Goal: Entertainment & Leisure: Consume media (video, audio)

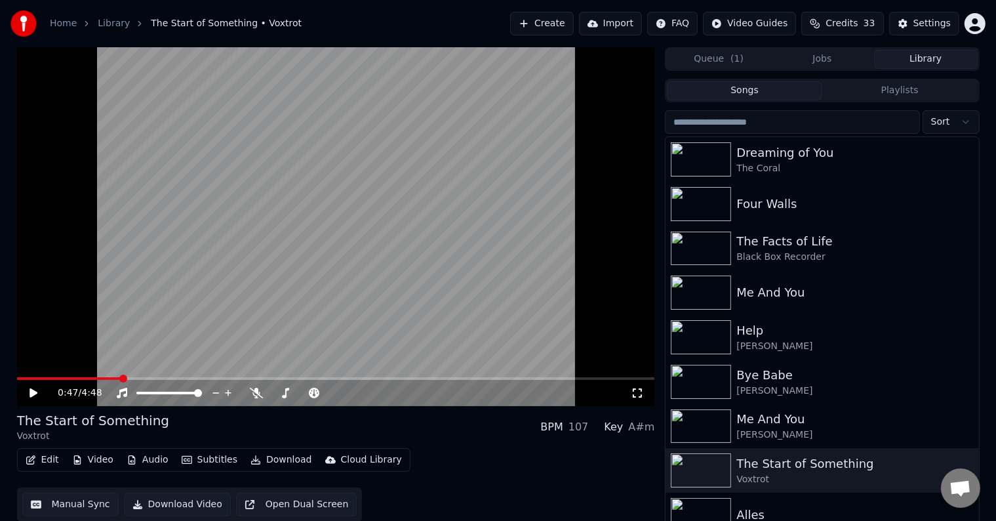
click at [775, 89] on button "Songs" at bounding box center [744, 90] width 155 height 19
click at [809, 167] on div "The Coral" at bounding box center [849, 168] width 224 height 13
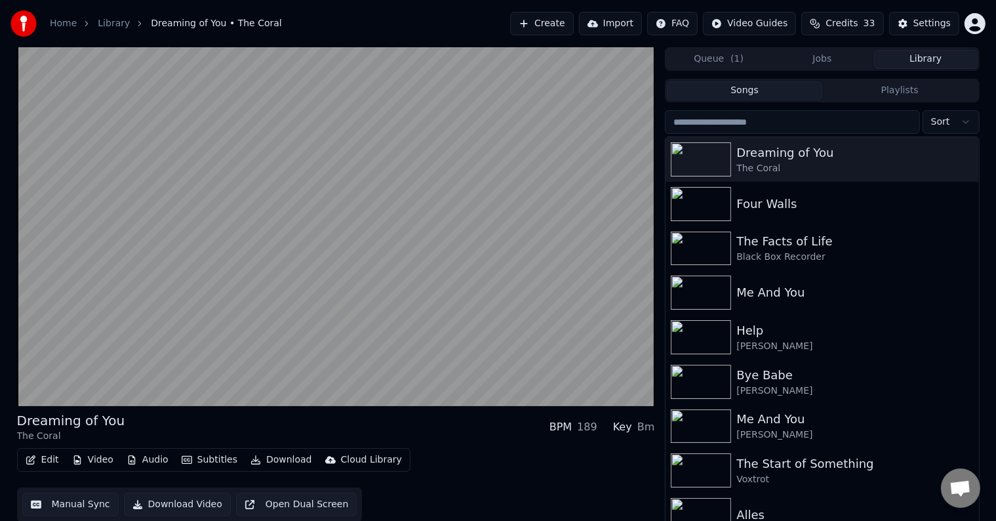
click at [842, 62] on button "Jobs" at bounding box center [823, 59] width 104 height 19
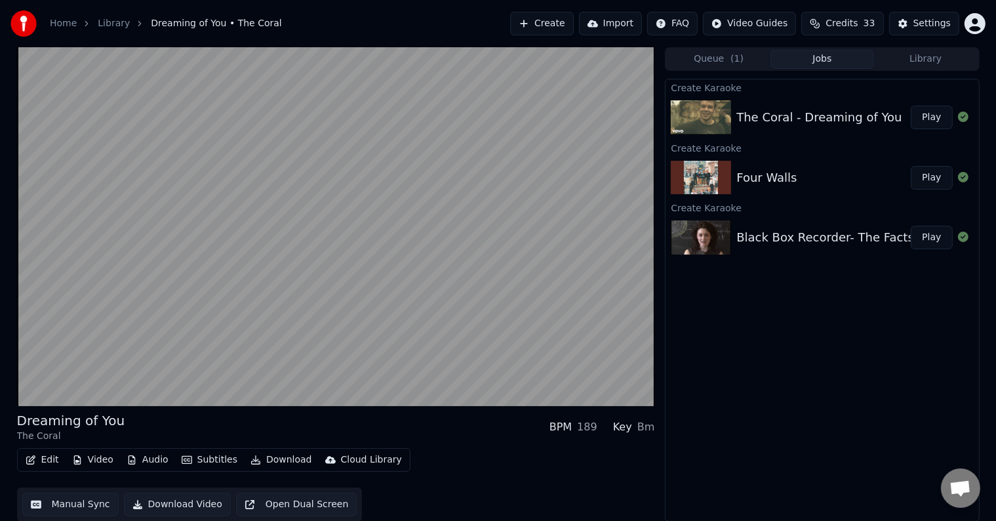
click at [927, 60] on button "Library" at bounding box center [926, 59] width 104 height 19
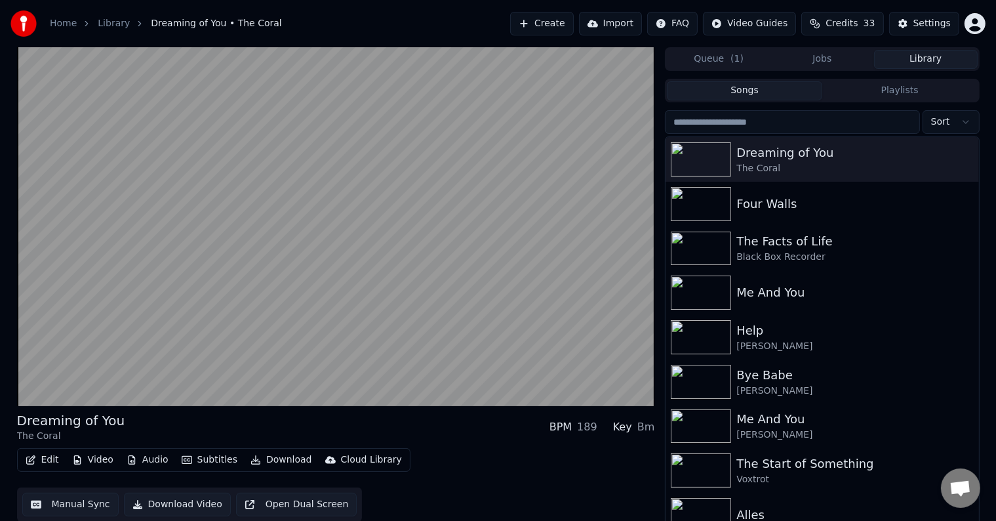
click at [718, 70] on div "Queue ( 1 ) Jobs Library" at bounding box center [822, 59] width 314 height 24
click at [731, 62] on span "( 1 )" at bounding box center [737, 58] width 13 height 13
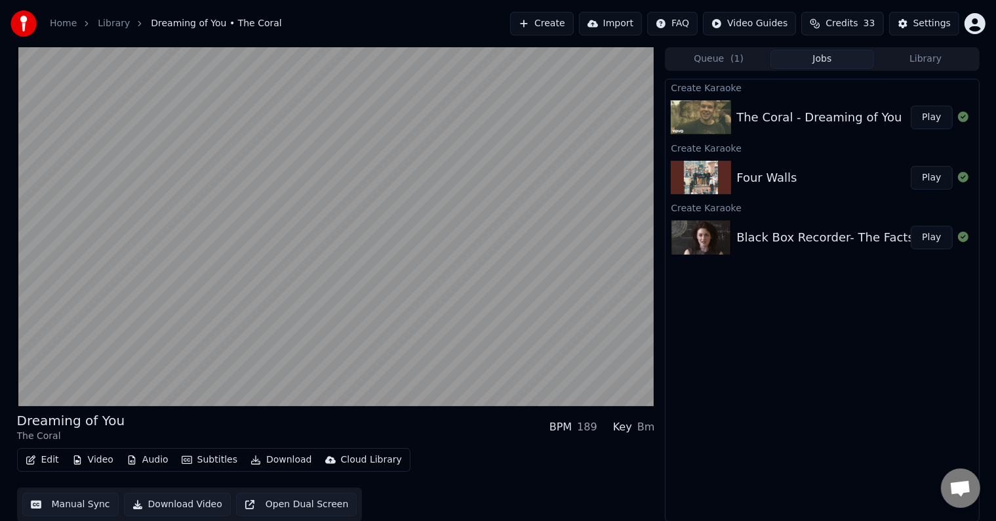
click at [829, 53] on button "Jobs" at bounding box center [823, 59] width 104 height 19
click at [927, 62] on button "Library" at bounding box center [926, 59] width 104 height 19
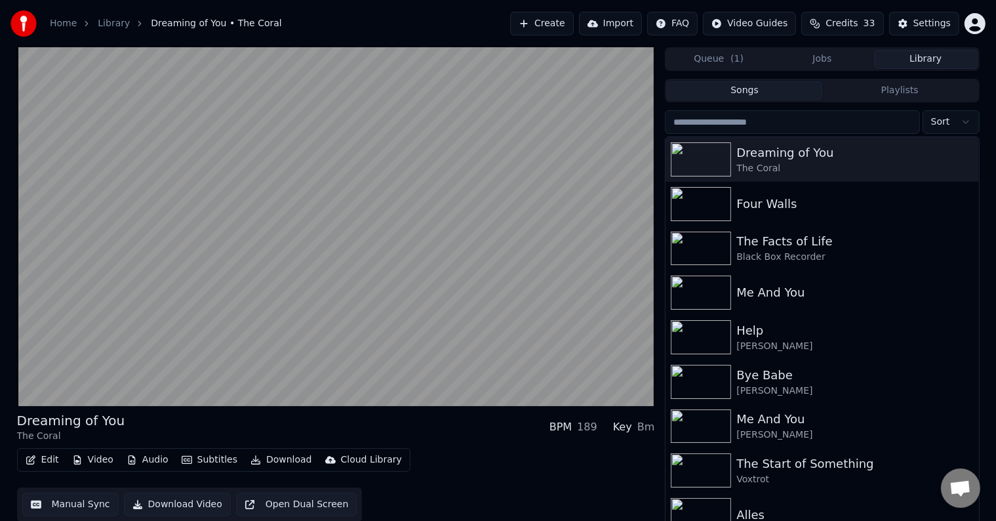
click at [811, 118] on input "search" at bounding box center [792, 122] width 254 height 24
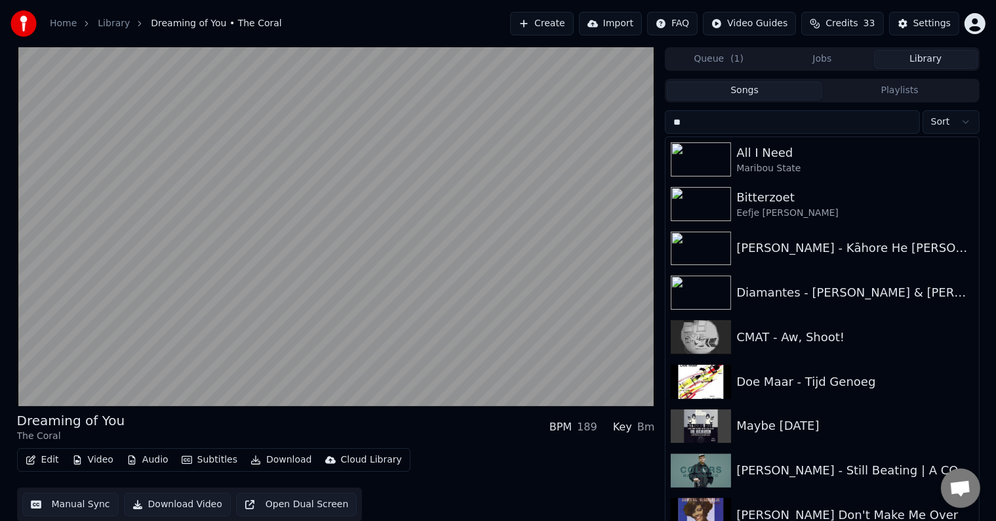
type input "*"
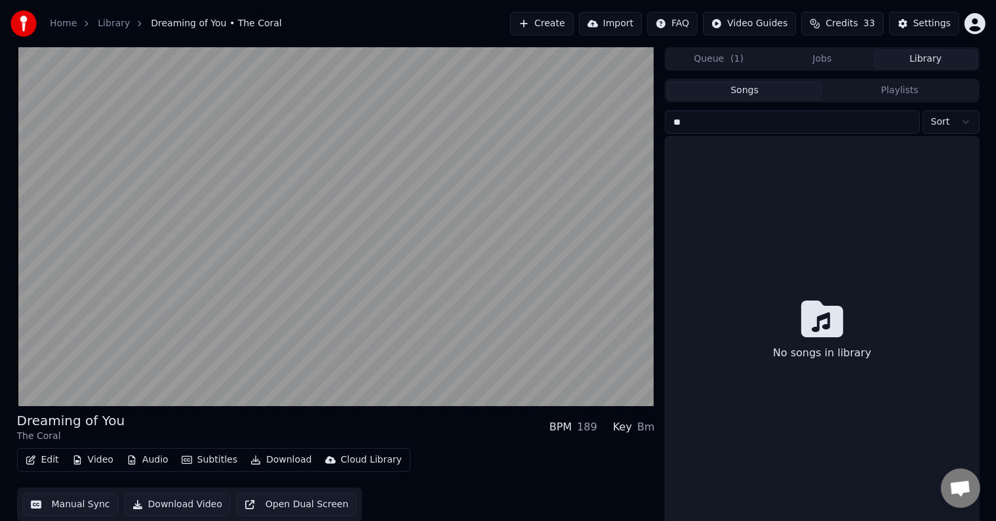
type input "*"
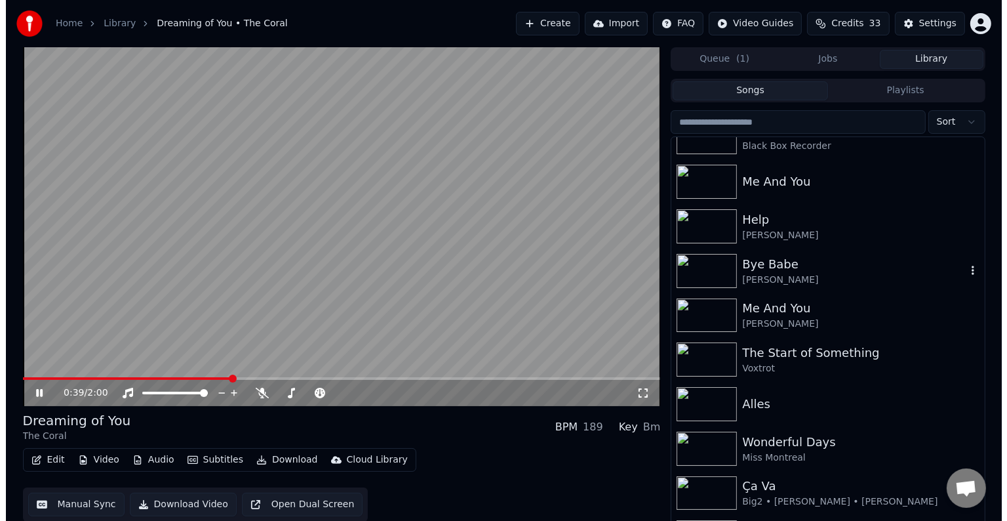
scroll to position [113, 0]
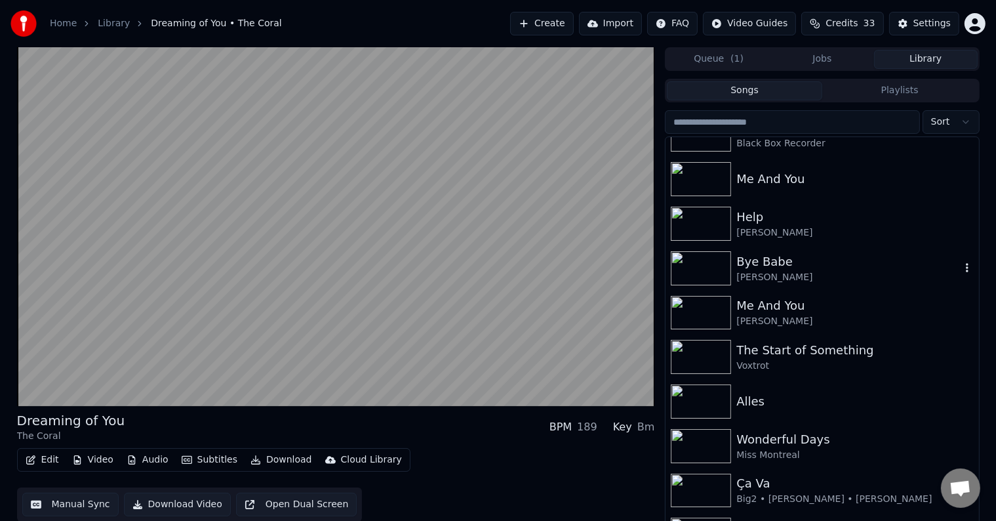
click at [849, 277] on div "[PERSON_NAME]" at bounding box center [849, 277] width 224 height 13
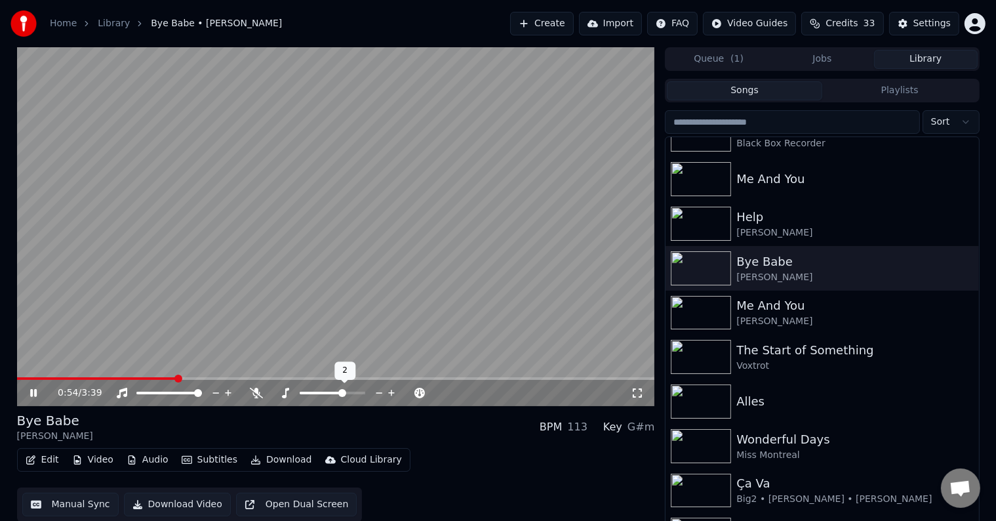
click at [389, 392] on icon at bounding box center [392, 392] width 12 height 13
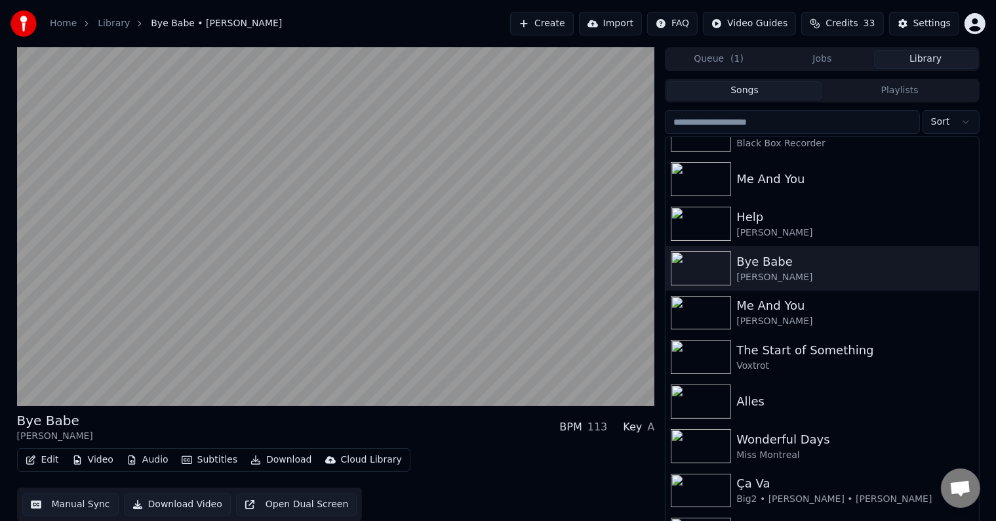
click at [525, 19] on button "Create" at bounding box center [542, 24] width 64 height 24
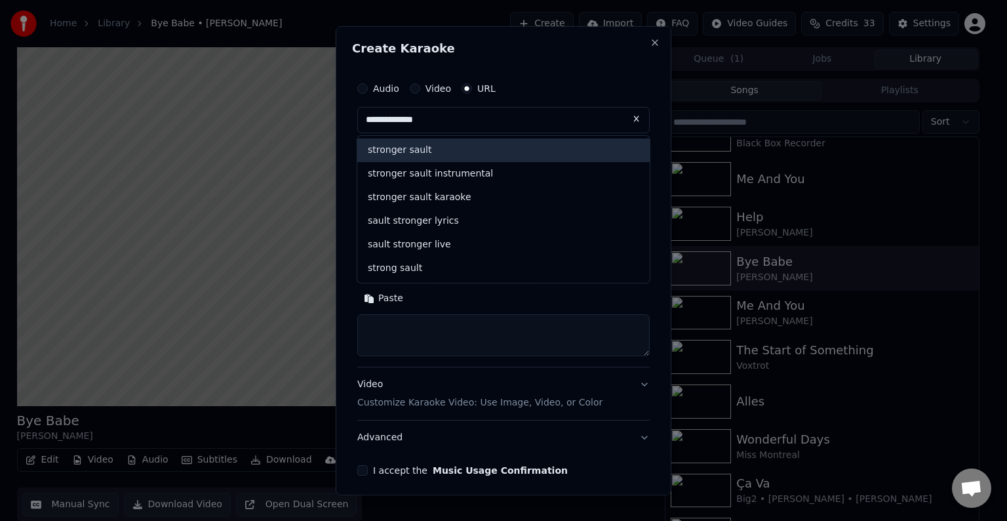
type input "**********"
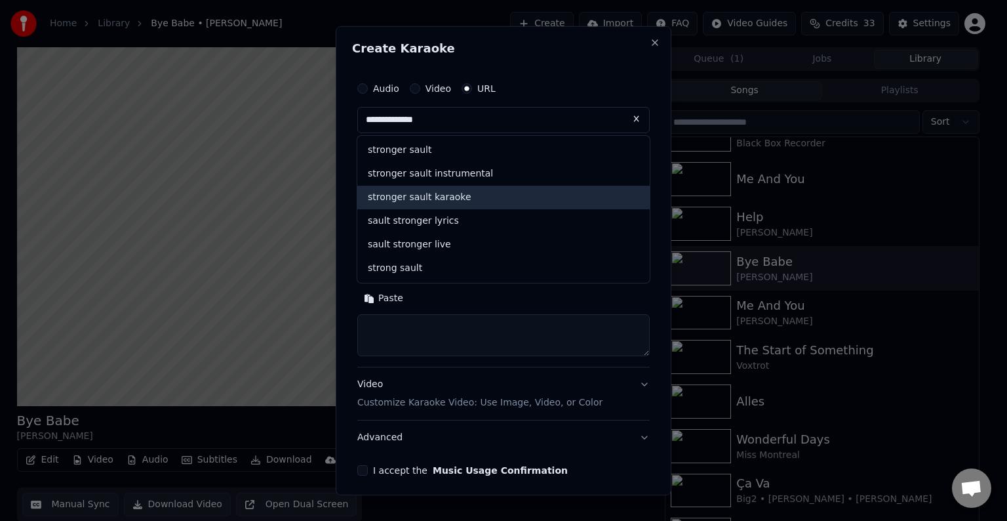
drag, startPoint x: 428, startPoint y: 153, endPoint x: 439, endPoint y: 192, distance: 39.5
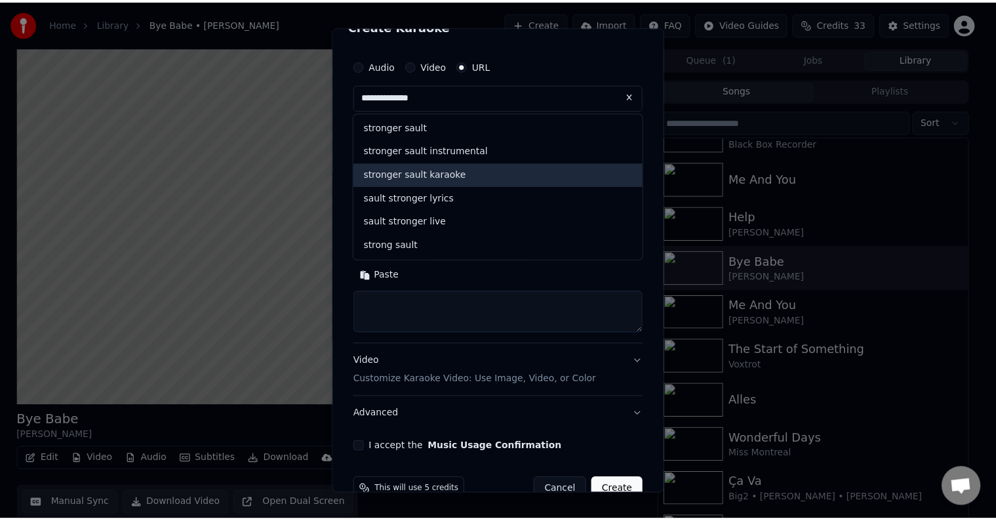
scroll to position [26, 0]
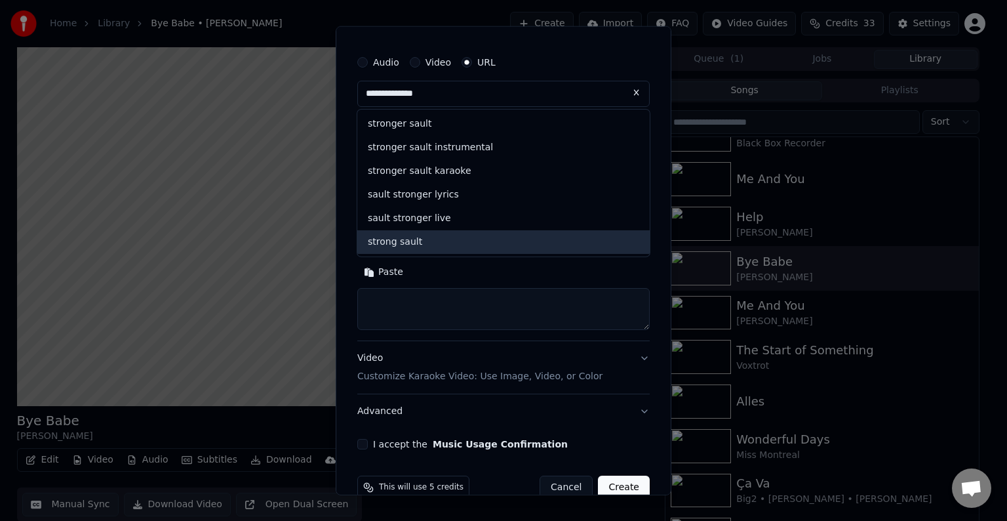
select select
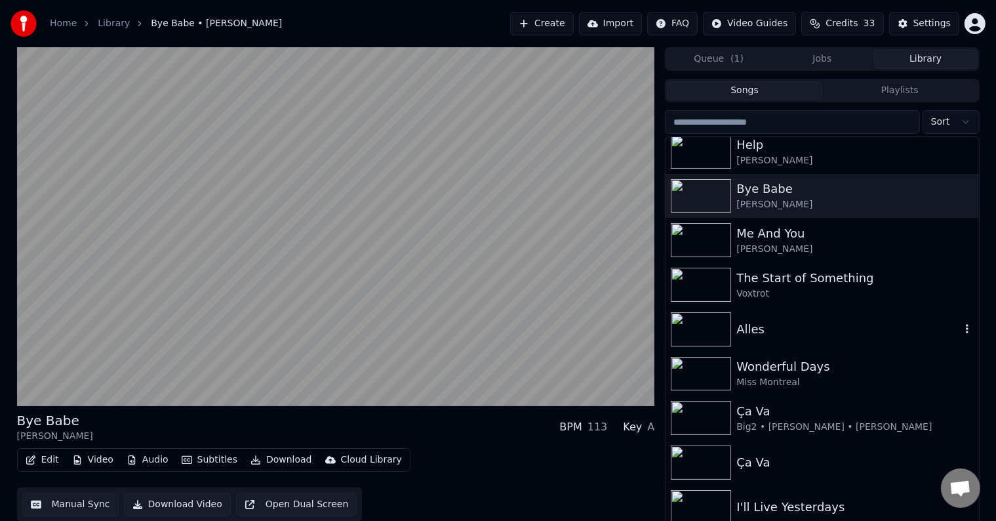
scroll to position [187, 0]
click at [792, 332] on div "Alles" at bounding box center [849, 328] width 224 height 18
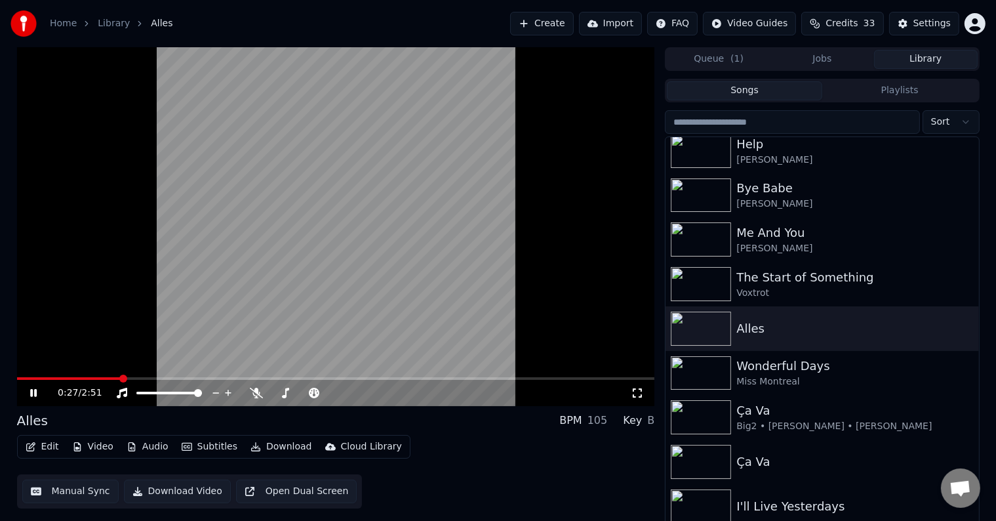
click at [533, 28] on button "Create" at bounding box center [542, 24] width 64 height 24
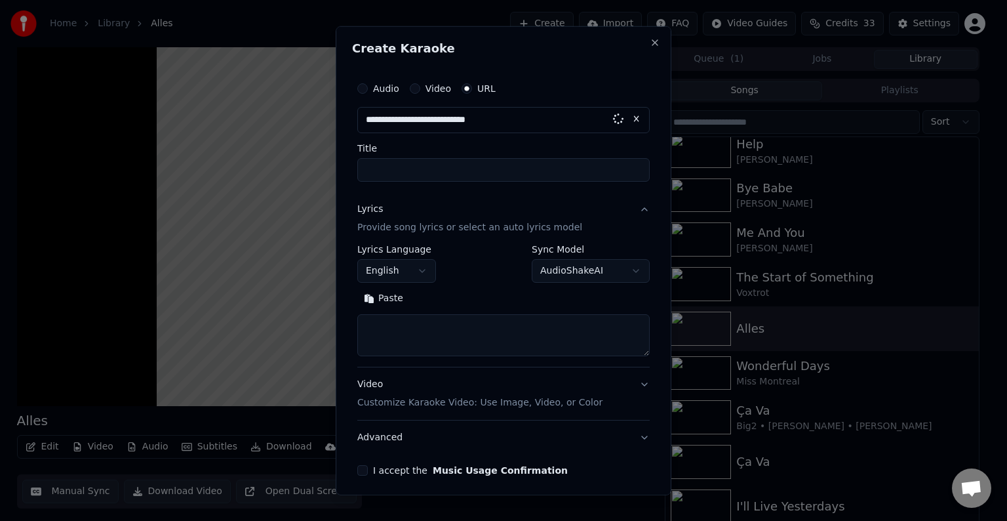
click at [453, 197] on button "Lyrics Provide song lyrics or select an auto lyrics model" at bounding box center [503, 218] width 293 height 52
click at [453, 197] on div "**********" at bounding box center [503, 275] width 303 height 411
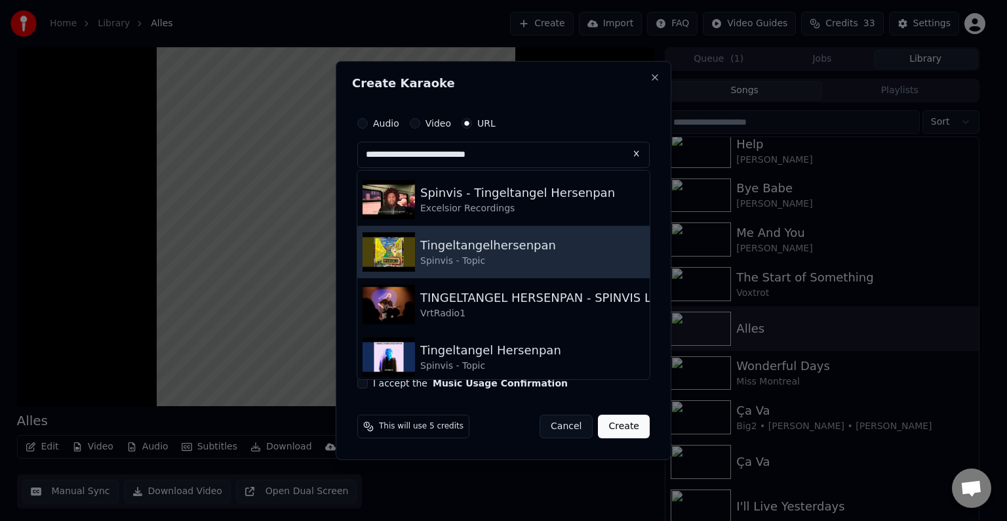
click at [394, 244] on img at bounding box center [389, 251] width 52 height 39
type input "**********"
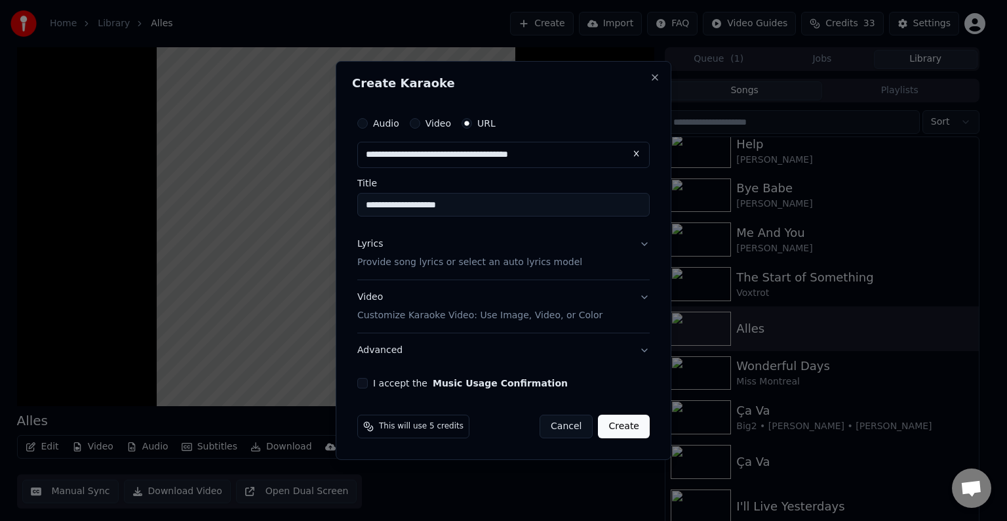
click at [540, 268] on p "Provide song lyrics or select an auto lyrics model" at bounding box center [469, 262] width 225 height 13
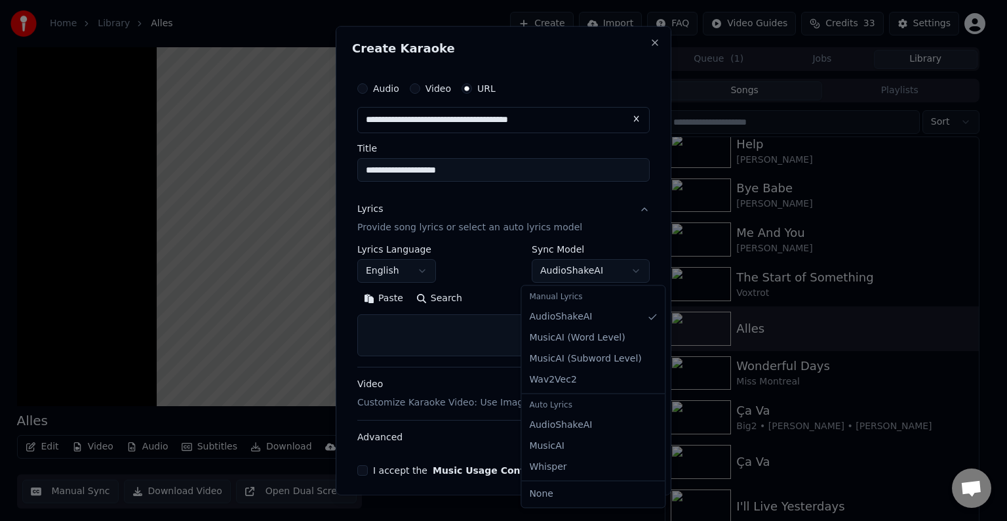
click at [566, 278] on body "**********" at bounding box center [498, 260] width 996 height 521
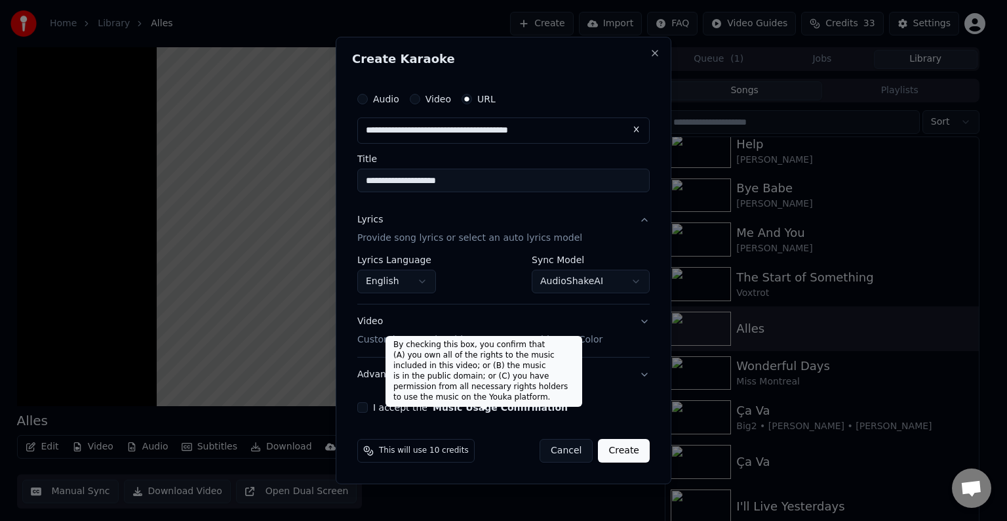
click at [451, 407] on button "Music Usage Confirmation" at bounding box center [500, 407] width 135 height 9
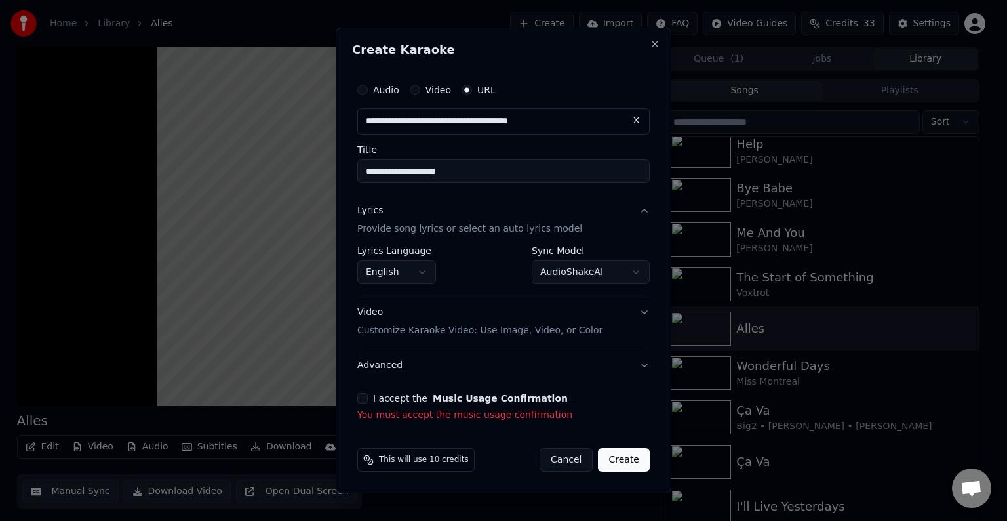
click at [354, 397] on div "**********" at bounding box center [503, 248] width 303 height 355
click at [362, 399] on button "I accept the Music Usage Confirmation" at bounding box center [362, 398] width 10 height 10
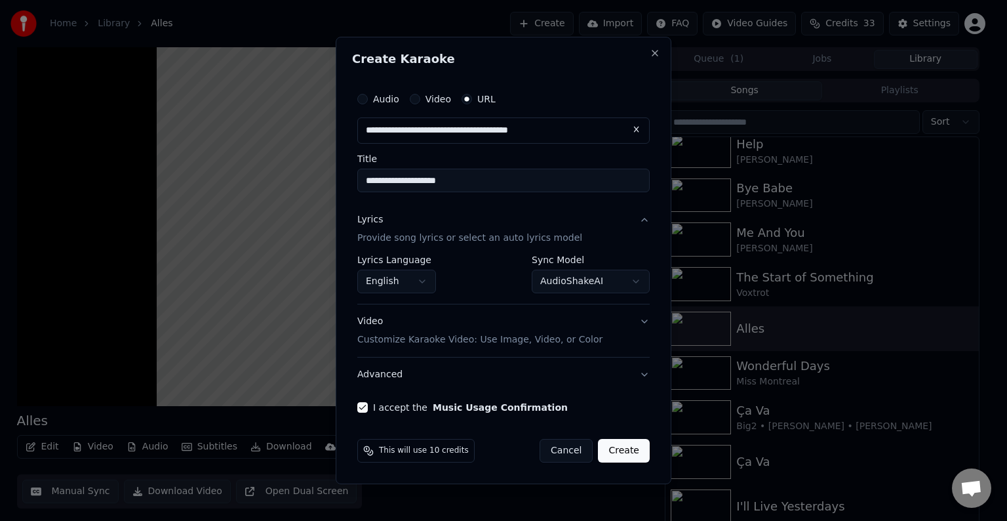
click at [628, 445] on button "Create" at bounding box center [624, 451] width 52 height 24
select select "**********"
select select
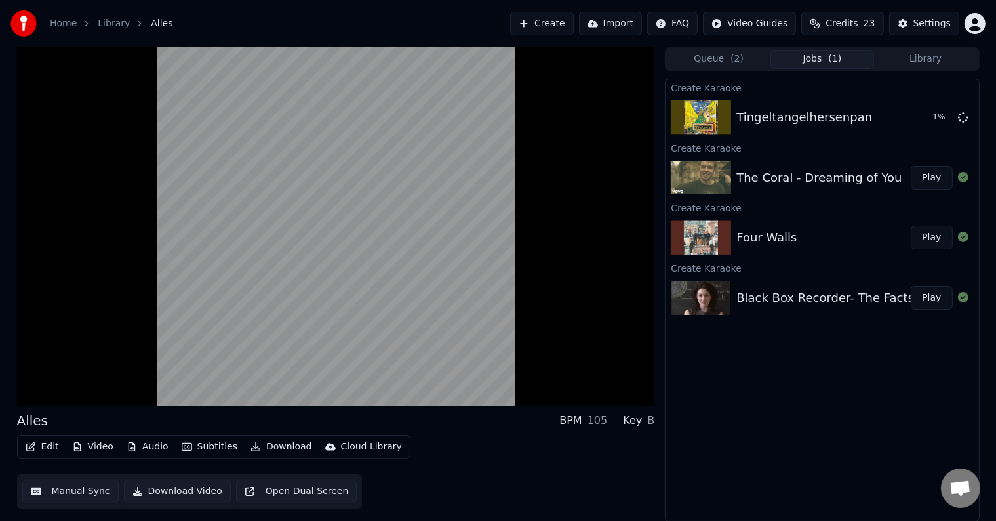
click at [909, 64] on button "Library" at bounding box center [926, 59] width 104 height 19
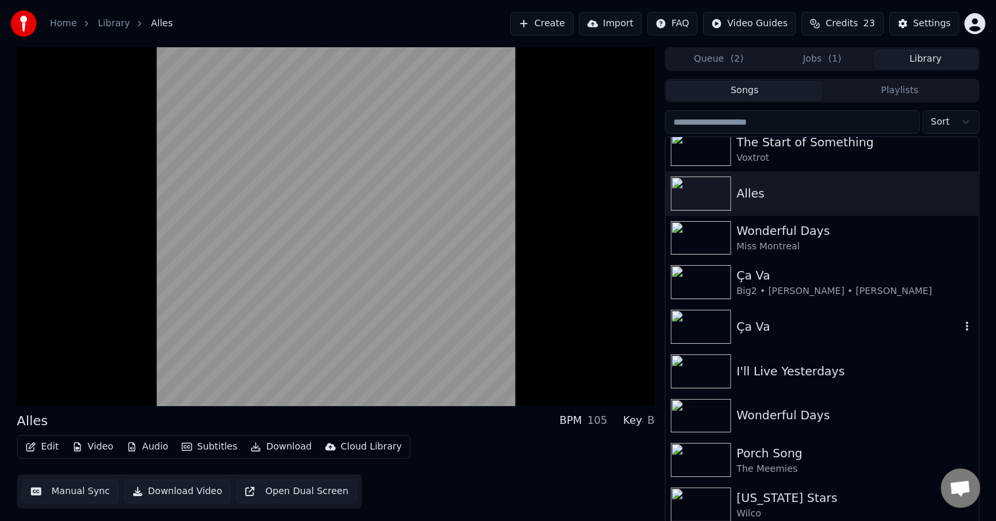
scroll to position [420, 0]
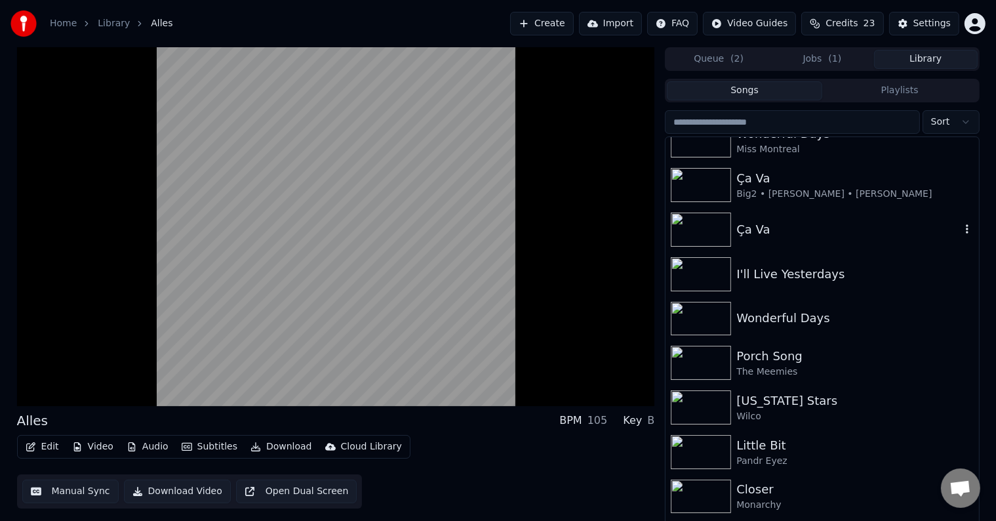
click at [759, 231] on div "Ça Va" at bounding box center [849, 229] width 224 height 18
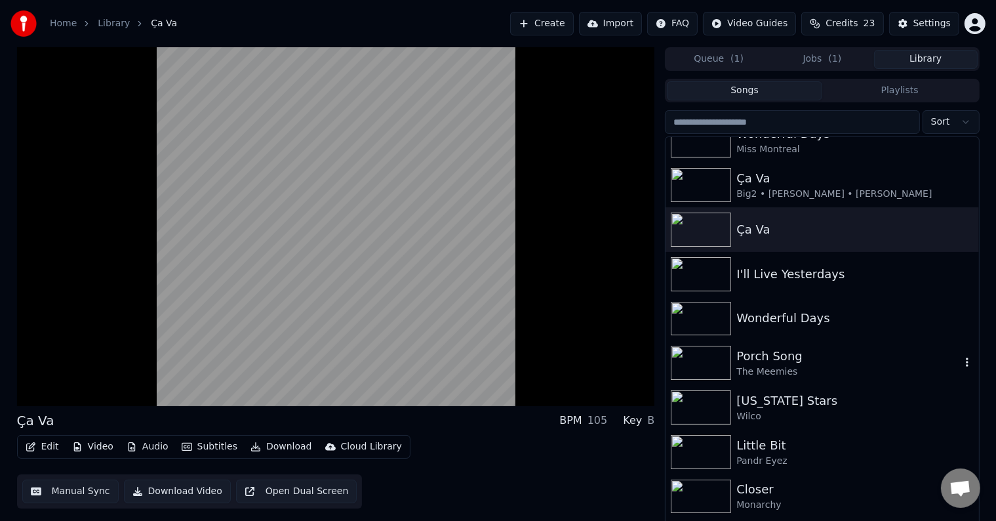
click at [792, 398] on div "[US_STATE] Stars" at bounding box center [855, 401] width 237 height 18
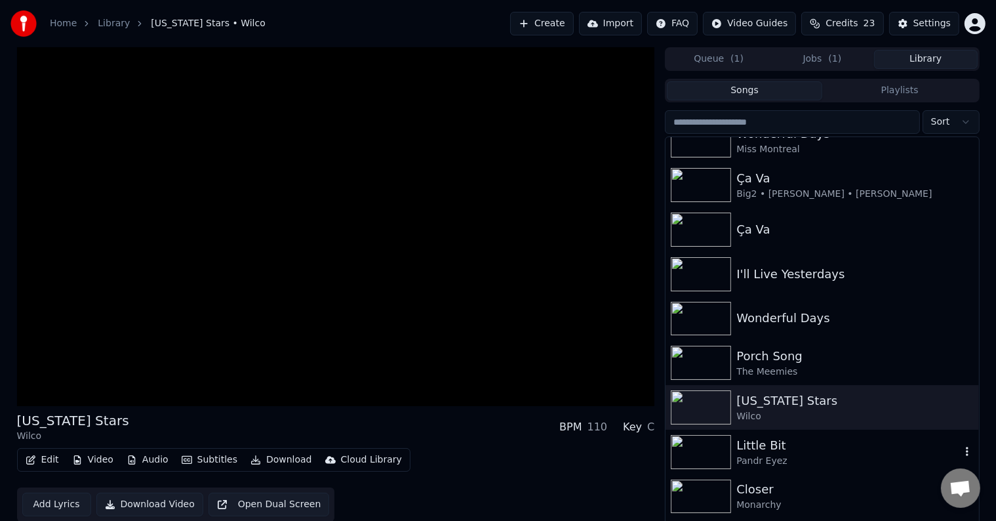
click at [702, 453] on img at bounding box center [701, 452] width 60 height 34
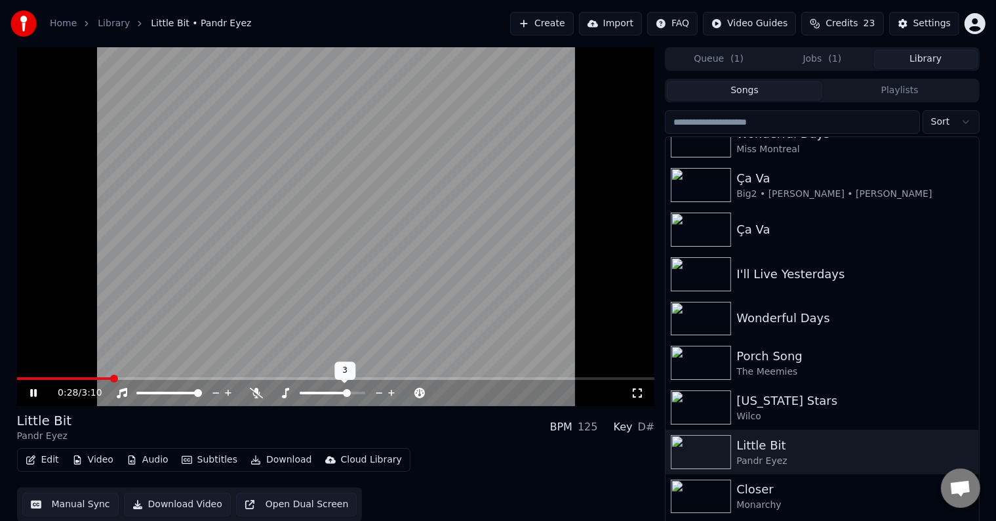
click at [393, 394] on icon at bounding box center [392, 392] width 12 height 13
click at [20, 380] on span at bounding box center [67, 378] width 101 height 3
drag, startPoint x: 29, startPoint y: 383, endPoint x: 0, endPoint y: 379, distance: 29.1
click at [0, 379] on div "0:03 / 3:10 Little Bit Pandr Eyez BPM 125 Key E Edit Video Audio Subtitles Down…" at bounding box center [498, 287] width 996 height 480
click at [17, 375] on span at bounding box center [21, 379] width 8 height 8
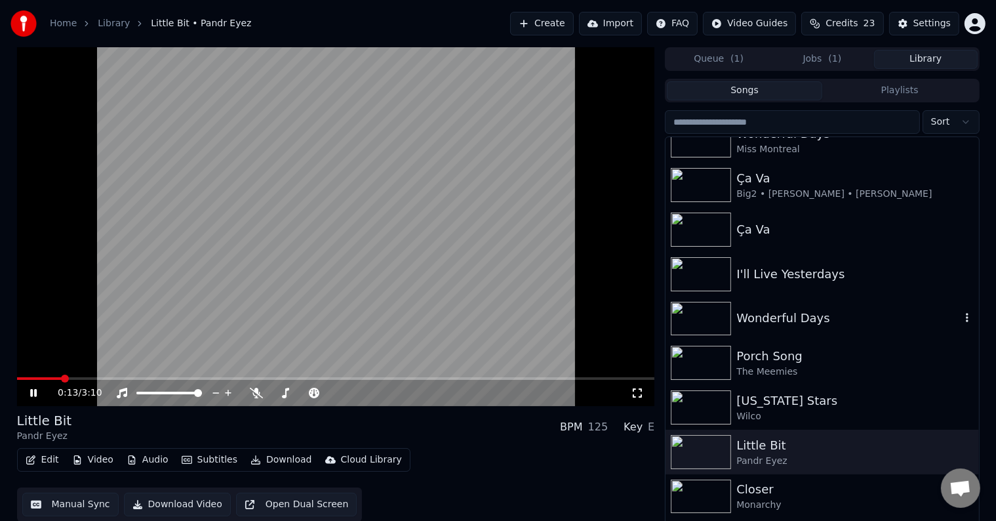
click at [718, 302] on img at bounding box center [701, 319] width 60 height 34
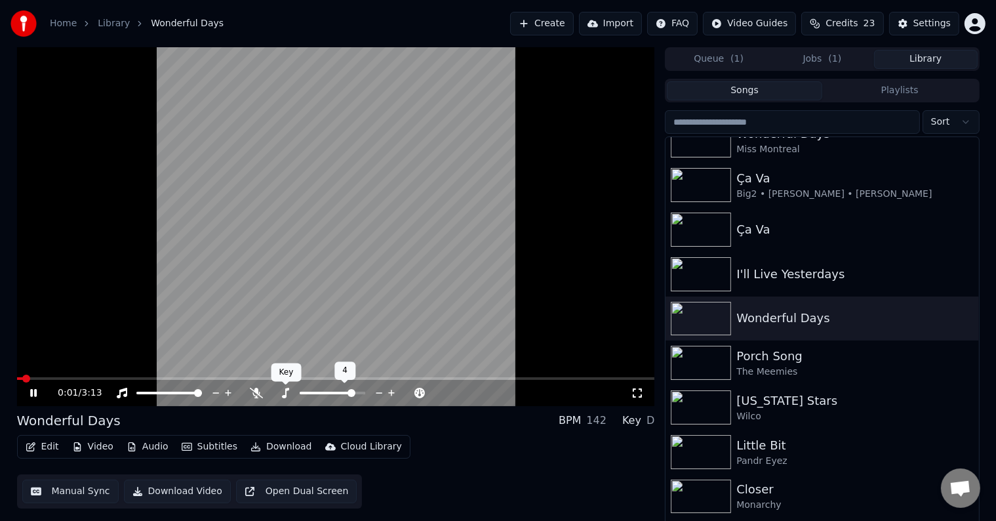
click at [286, 394] on icon at bounding box center [285, 393] width 7 height 10
click at [383, 394] on icon at bounding box center [379, 392] width 12 height 13
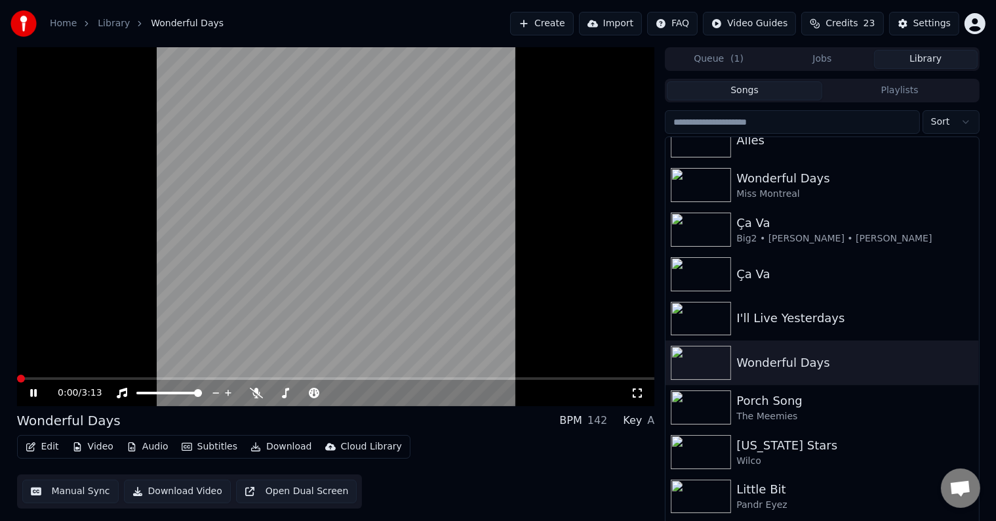
click at [17, 380] on span at bounding box center [17, 378] width 0 height 3
click at [406, 396] on icon at bounding box center [408, 392] width 12 height 13
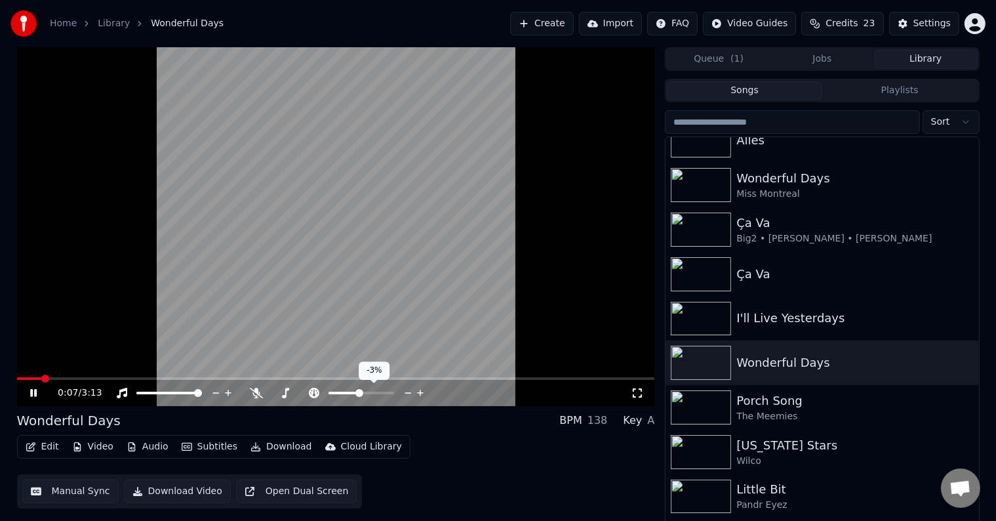
click at [406, 396] on icon at bounding box center [408, 392] width 12 height 13
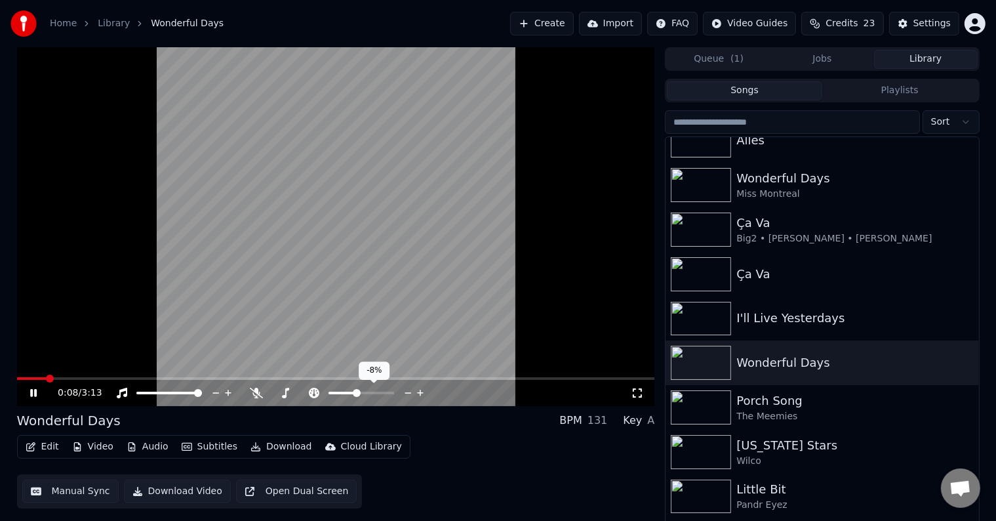
click at [406, 396] on icon at bounding box center [408, 392] width 12 height 13
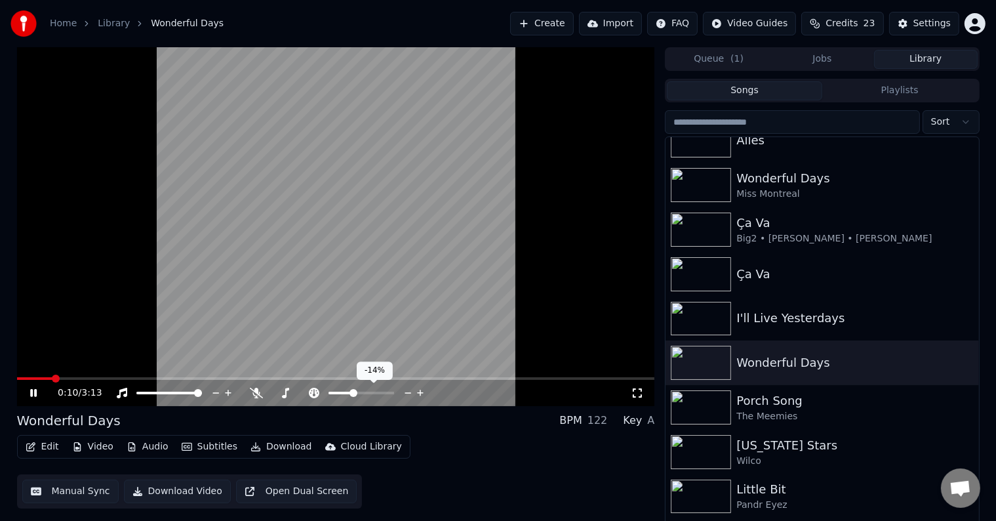
click at [424, 396] on icon at bounding box center [421, 392] width 12 height 13
click at [299, 395] on div at bounding box center [316, 392] width 106 height 13
click at [295, 390] on div at bounding box center [316, 392] width 106 height 13
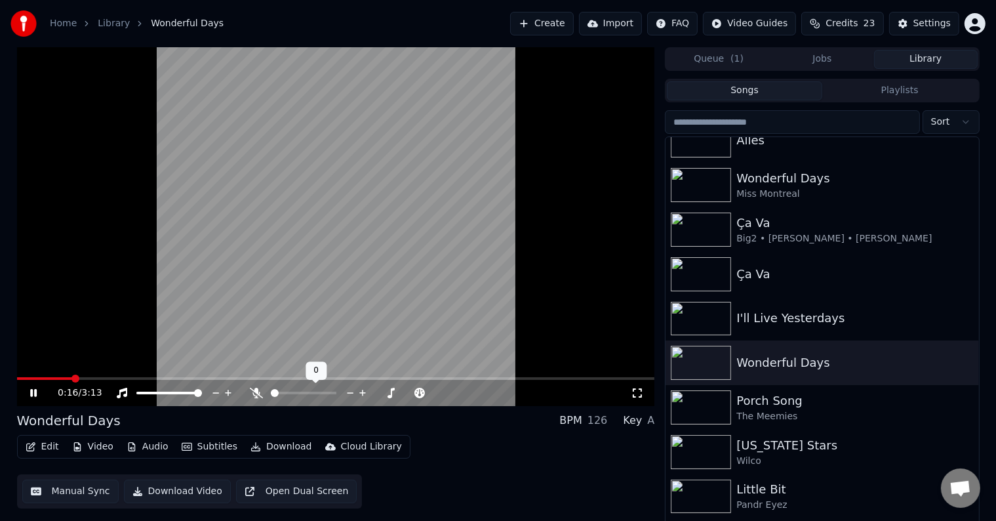
click at [295, 394] on span at bounding box center [304, 393] width 66 height 3
click at [20, 378] on span at bounding box center [18, 378] width 3 height 3
click at [258, 394] on icon at bounding box center [256, 393] width 7 height 10
click at [392, 393] on icon at bounding box center [391, 393] width 7 height 7
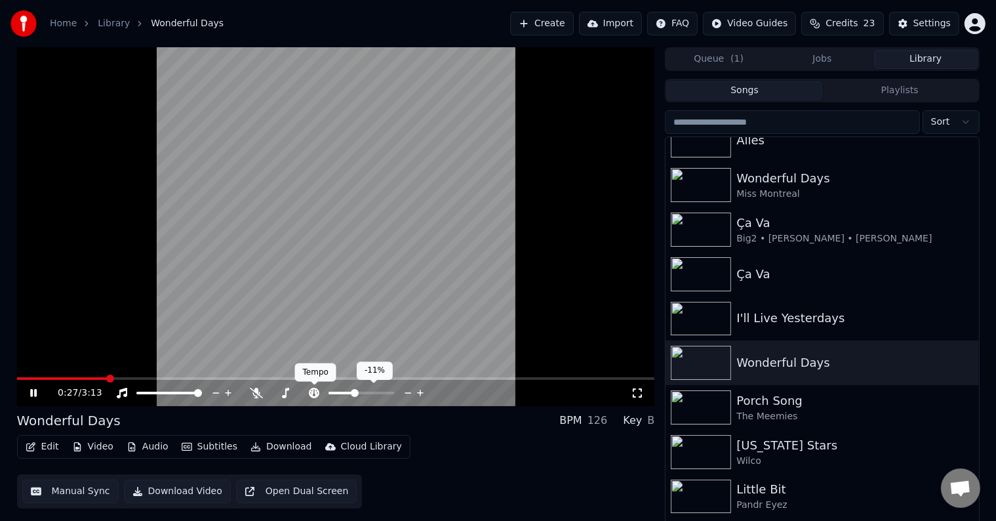
click at [319, 397] on icon at bounding box center [314, 393] width 13 height 10
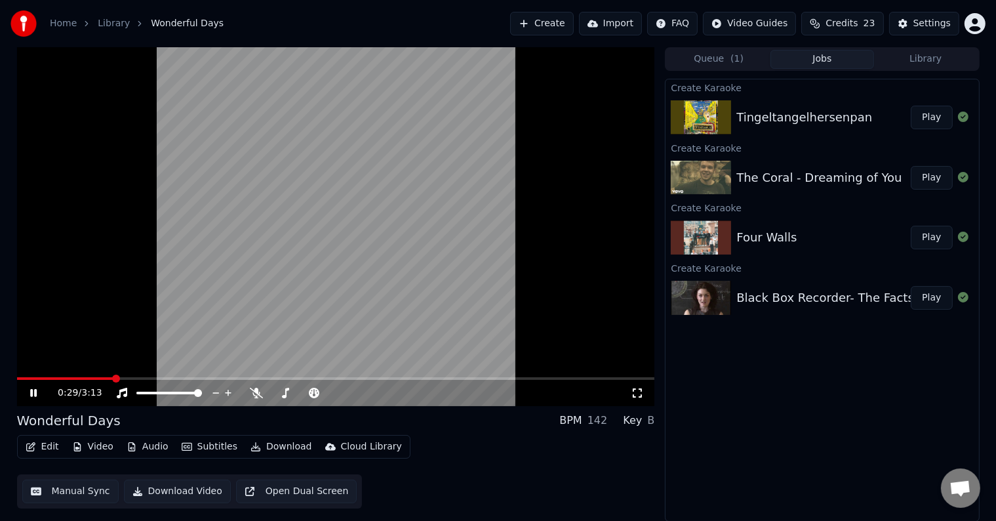
click at [819, 60] on button "Jobs" at bounding box center [823, 59] width 104 height 19
click at [939, 118] on button "Play" at bounding box center [931, 118] width 41 height 24
click at [284, 392] on icon at bounding box center [285, 393] width 13 height 10
click at [288, 396] on div at bounding box center [316, 392] width 106 height 13
click at [287, 394] on span at bounding box center [304, 393] width 66 height 3
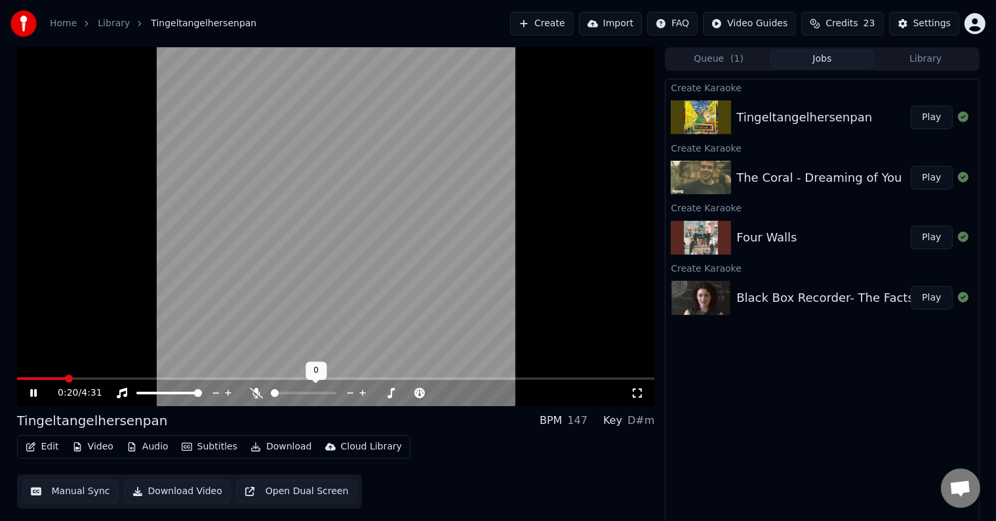
click at [271, 389] on span at bounding box center [275, 393] width 8 height 8
click at [105, 378] on span at bounding box center [336, 378] width 638 height 3
click at [129, 378] on span at bounding box center [336, 378] width 638 height 3
click at [134, 378] on span at bounding box center [112, 378] width 191 height 3
click at [29, 446] on icon "button" at bounding box center [30, 446] width 9 height 9
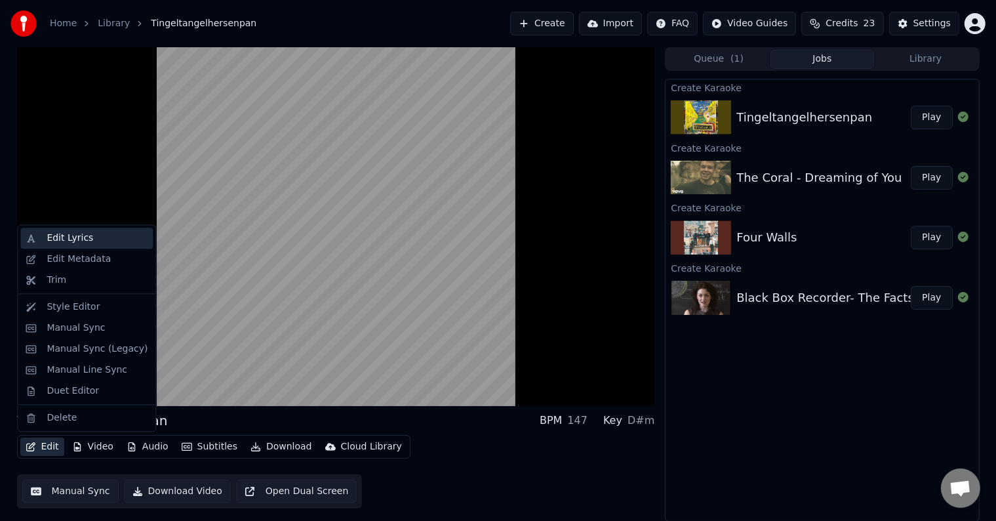
click at [70, 238] on div "Edit Lyrics" at bounding box center [70, 238] width 47 height 13
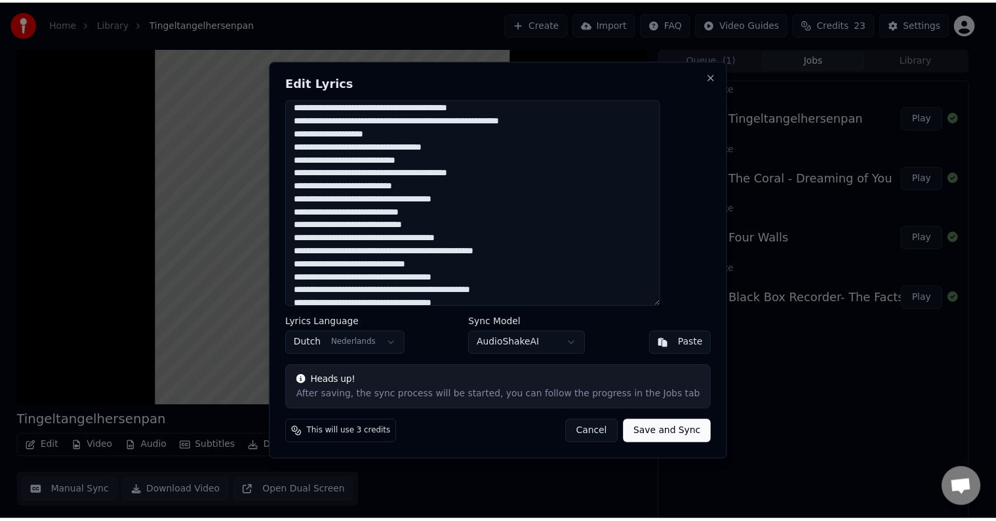
scroll to position [30, 0]
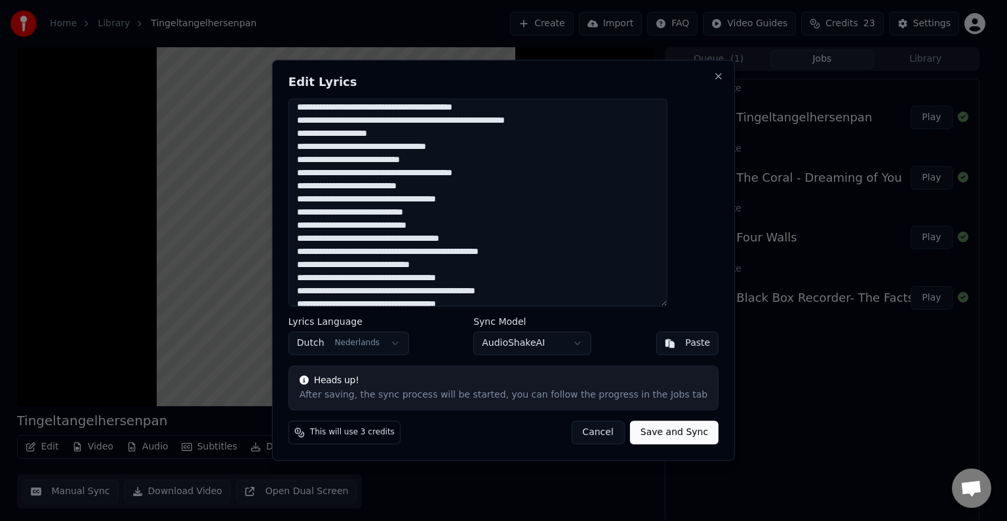
click at [331, 146] on textarea at bounding box center [478, 202] width 379 height 208
click at [365, 214] on textarea at bounding box center [478, 202] width 379 height 208
type textarea "**********"
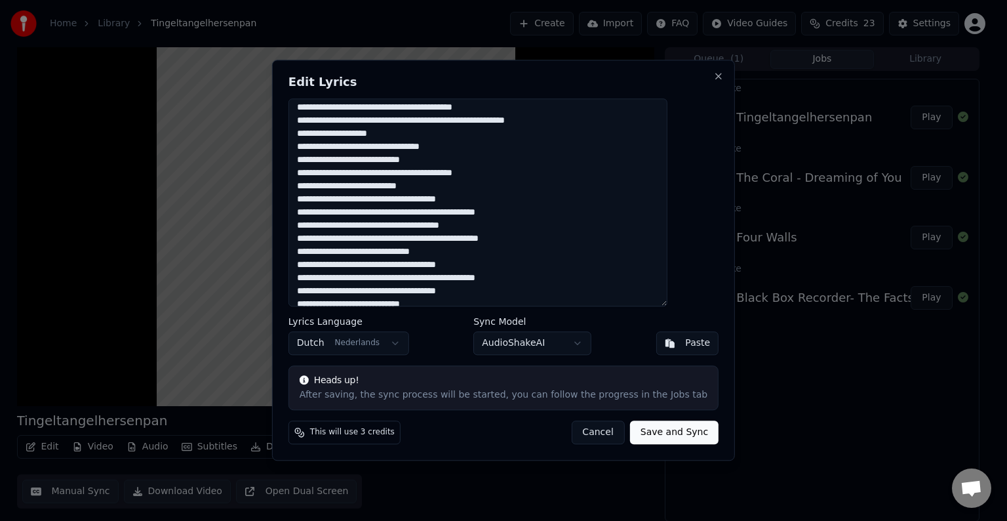
click at [656, 432] on button "Save and Sync" at bounding box center [674, 433] width 89 height 24
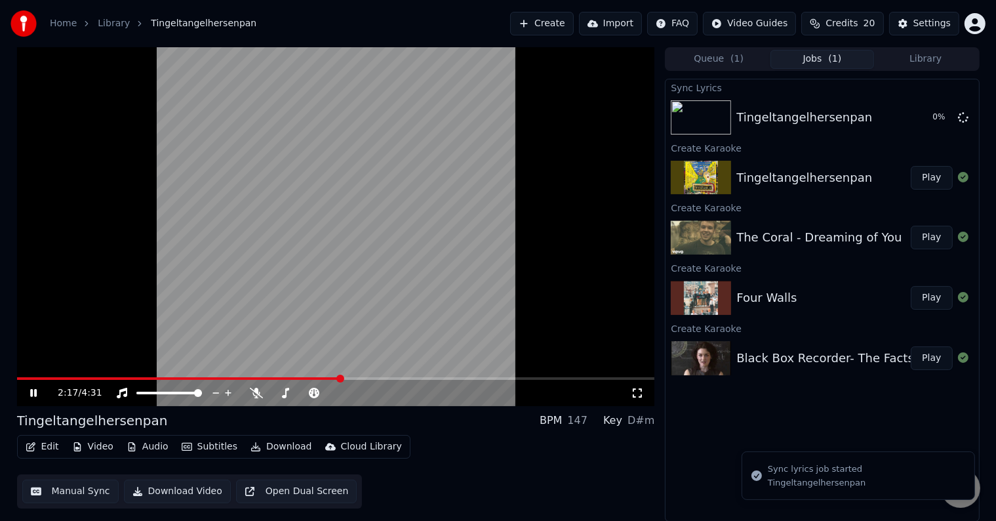
click at [910, 58] on button "Library" at bounding box center [926, 59] width 104 height 19
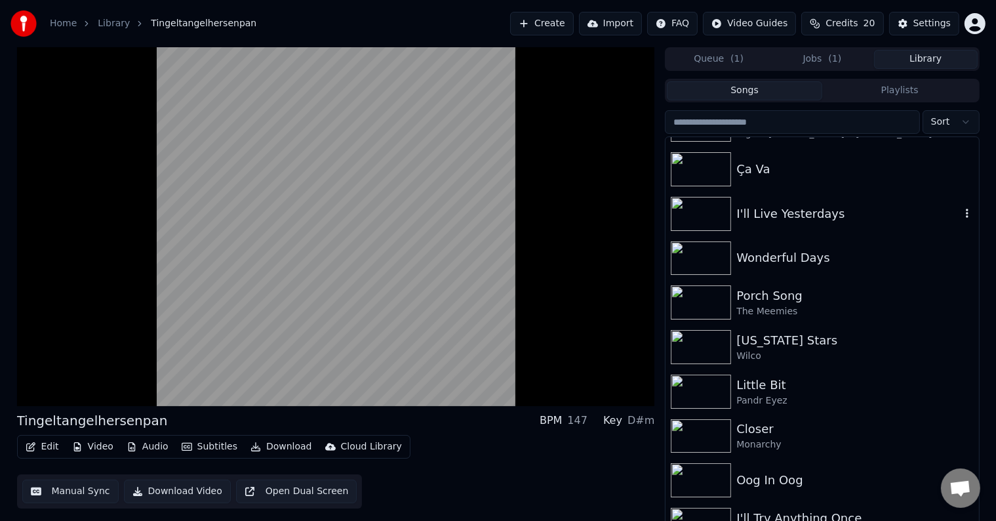
scroll to position [525, 0]
click at [699, 376] on img at bounding box center [701, 391] width 60 height 34
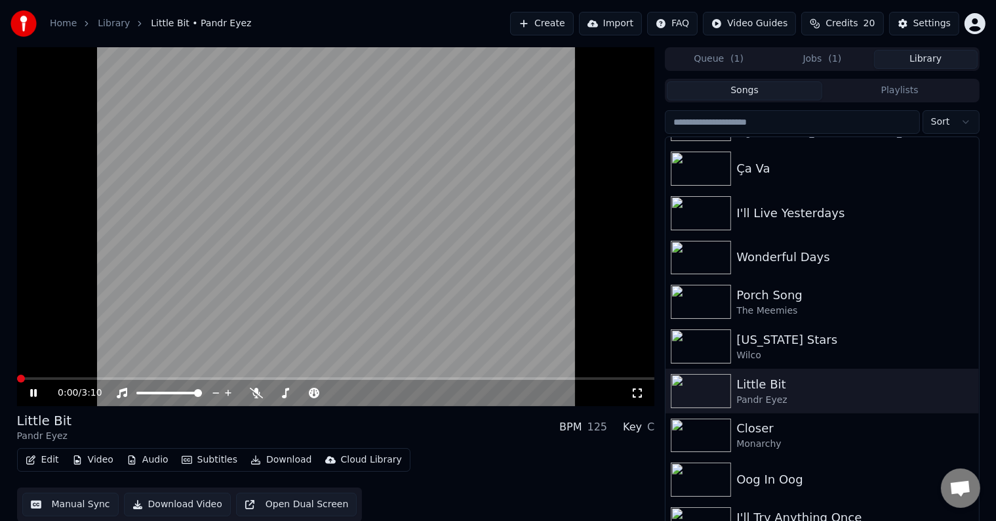
click at [17, 380] on span at bounding box center [21, 379] width 8 height 8
click at [17, 375] on span at bounding box center [21, 379] width 8 height 8
click at [319, 392] on span at bounding box center [311, 393] width 22 height 3
click at [316, 392] on span at bounding box center [311, 393] width 22 height 3
click at [17, 377] on span at bounding box center [17, 378] width 0 height 3
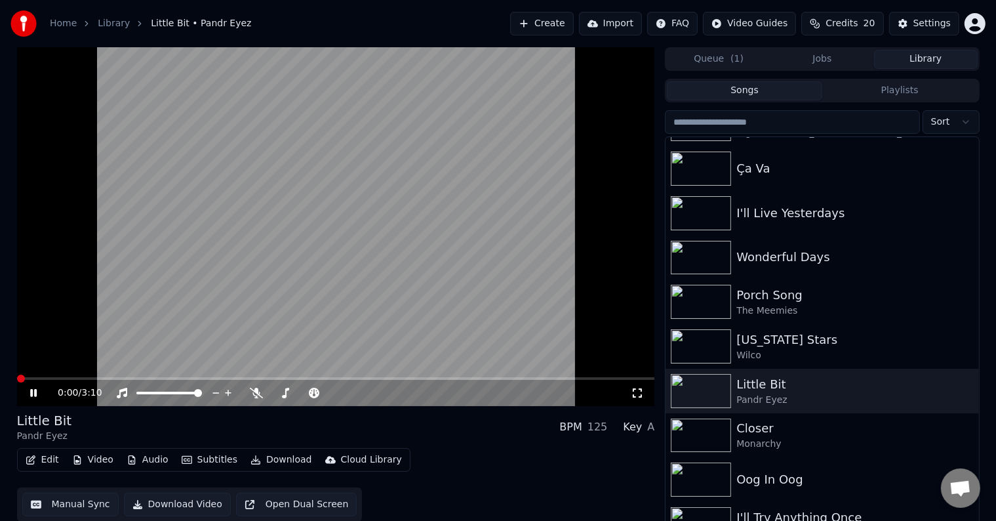
click at [17, 375] on span at bounding box center [21, 379] width 8 height 8
click at [832, 55] on button "Jobs" at bounding box center [823, 59] width 104 height 19
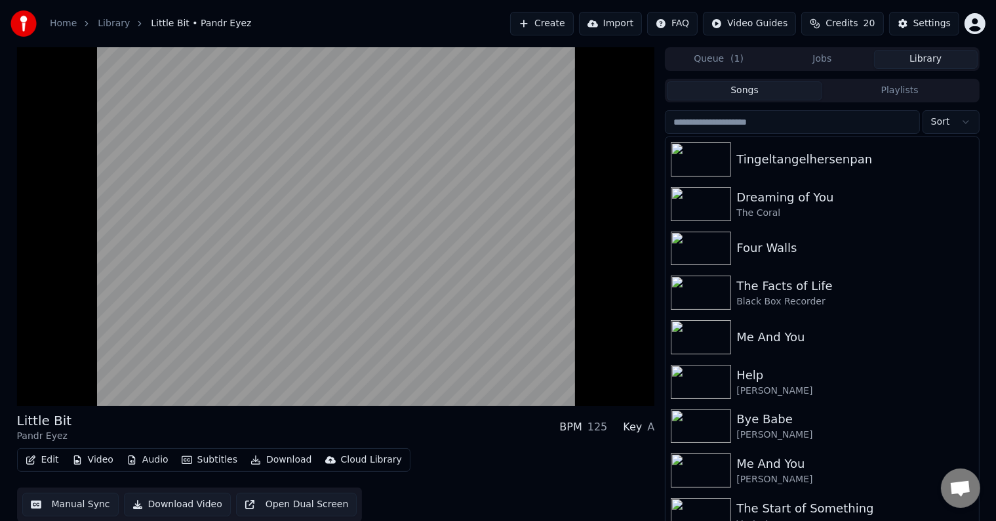
click at [922, 60] on button "Library" at bounding box center [926, 59] width 104 height 19
click at [841, 160] on div "Tingeltangelhersenpan" at bounding box center [849, 159] width 224 height 18
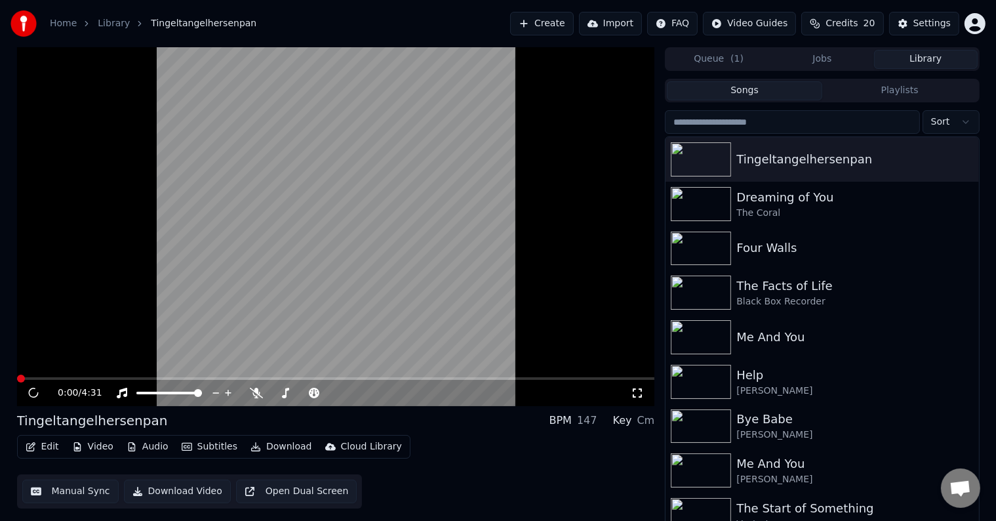
click at [831, 54] on button "Jobs" at bounding box center [823, 59] width 104 height 19
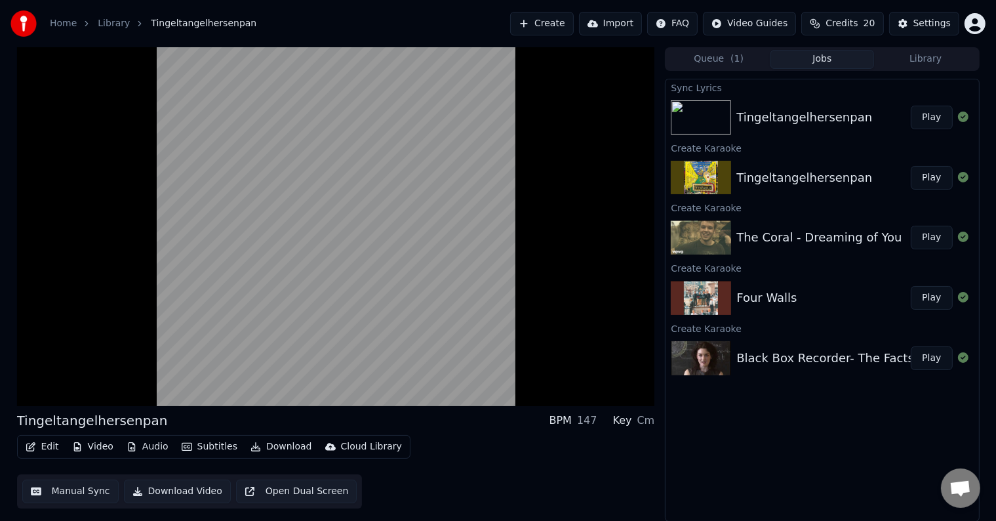
click at [926, 122] on button "Play" at bounding box center [931, 118] width 41 height 24
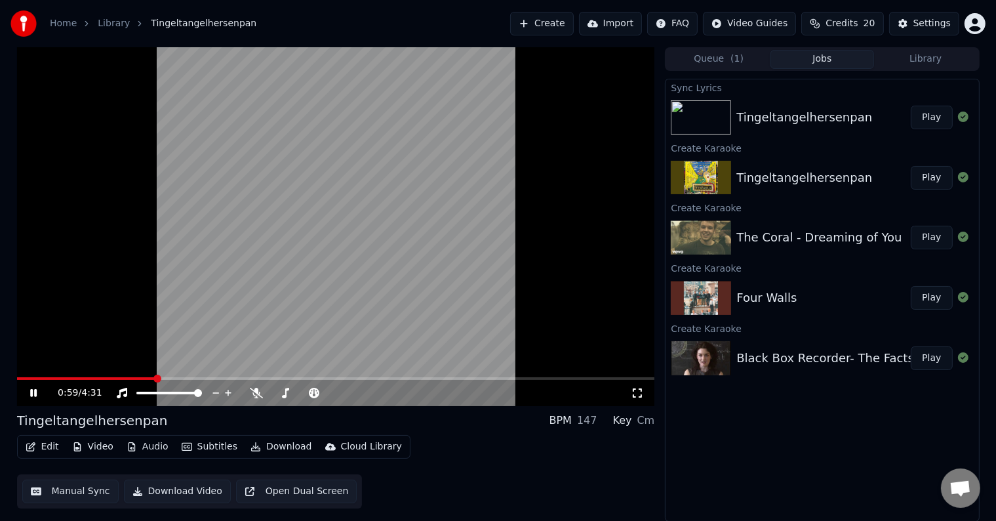
click at [156, 378] on span at bounding box center [336, 378] width 638 height 3
click at [139, 378] on span at bounding box center [87, 378] width 141 height 3
click at [263, 394] on div at bounding box center [316, 392] width 106 height 13
click at [258, 394] on icon at bounding box center [256, 393] width 13 height 10
click at [256, 393] on icon at bounding box center [256, 393] width 7 height 10
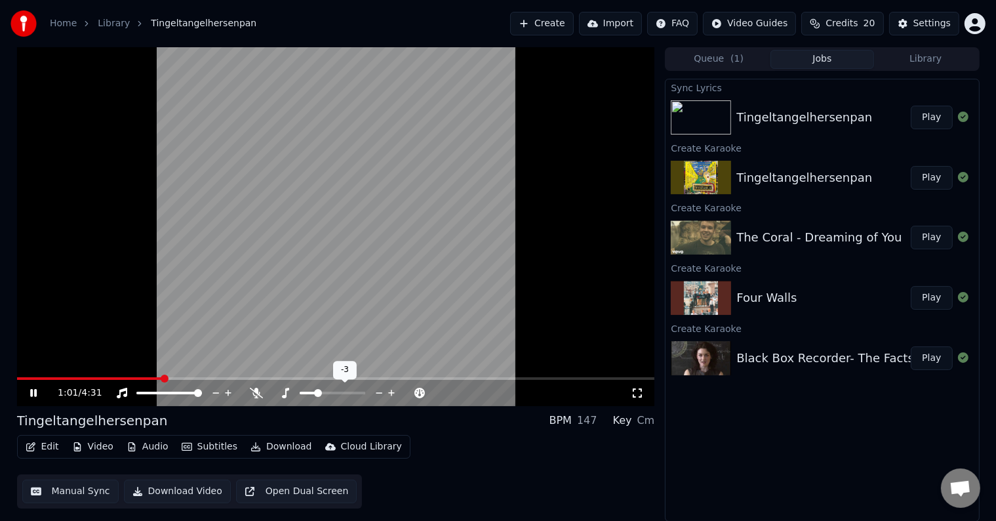
click at [291, 394] on icon at bounding box center [285, 393] width 13 height 10
click at [256, 392] on icon at bounding box center [256, 393] width 13 height 10
click at [256, 392] on icon at bounding box center [256, 393] width 7 height 10
click at [148, 377] on span at bounding box center [83, 378] width 132 height 3
click at [195, 376] on video at bounding box center [336, 226] width 638 height 359
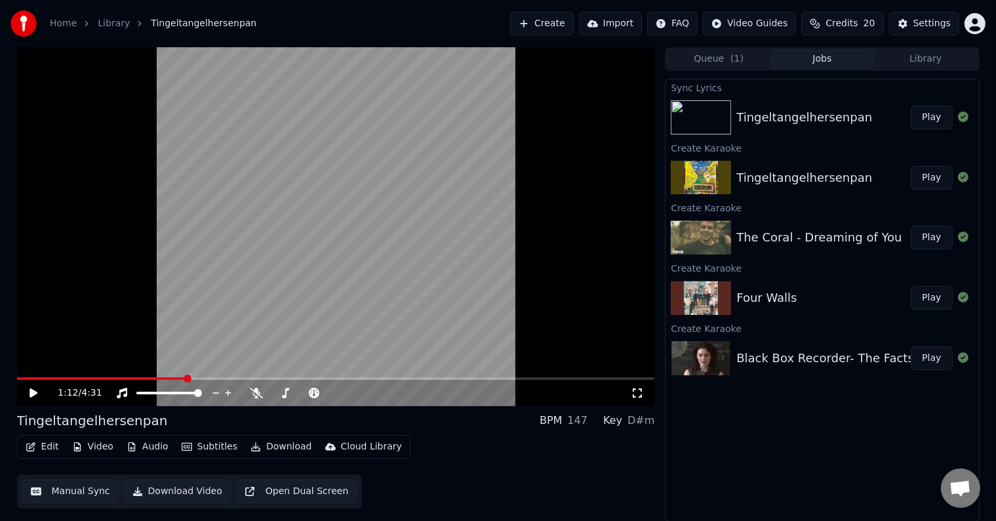
click at [186, 378] on span at bounding box center [101, 378] width 169 height 3
click at [183, 321] on video at bounding box center [336, 226] width 638 height 359
click at [113, 377] on span at bounding box center [105, 378] width 176 height 3
click at [394, 394] on icon at bounding box center [392, 392] width 12 height 13
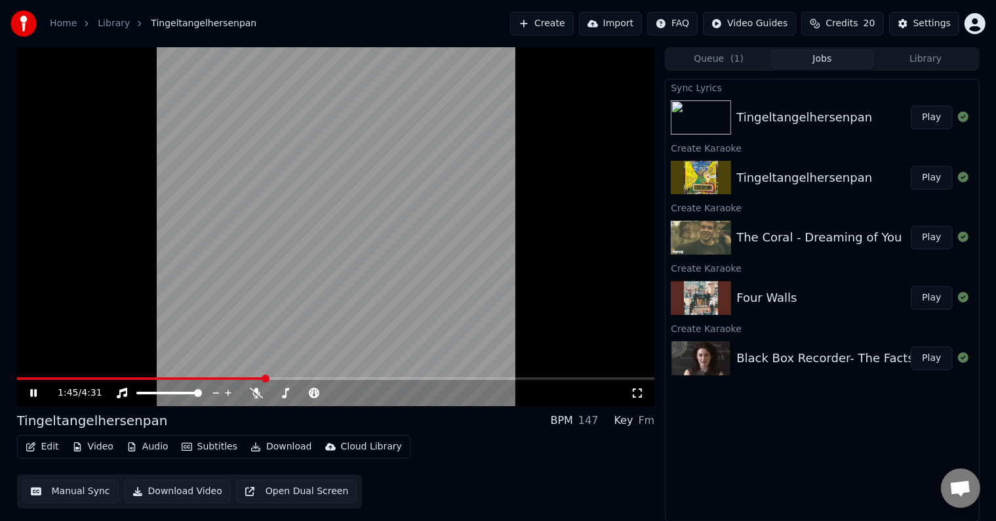
click at [123, 375] on video at bounding box center [336, 226] width 638 height 359
click at [127, 379] on span at bounding box center [72, 378] width 110 height 3
click at [235, 251] on video at bounding box center [336, 226] width 638 height 359
click at [286, 393] on span at bounding box center [304, 393] width 66 height 3
click at [152, 375] on video at bounding box center [336, 226] width 638 height 359
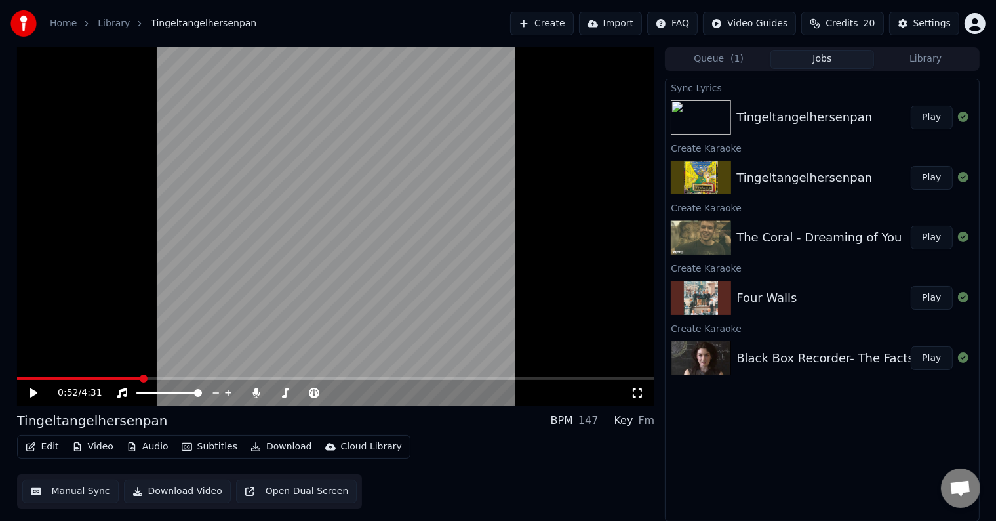
click at [190, 271] on video at bounding box center [336, 226] width 638 height 359
click at [306, 392] on span at bounding box center [304, 393] width 66 height 3
click at [312, 390] on div at bounding box center [316, 392] width 106 height 13
click at [256, 391] on icon at bounding box center [256, 393] width 7 height 10
click at [137, 378] on span at bounding box center [77, 378] width 120 height 3
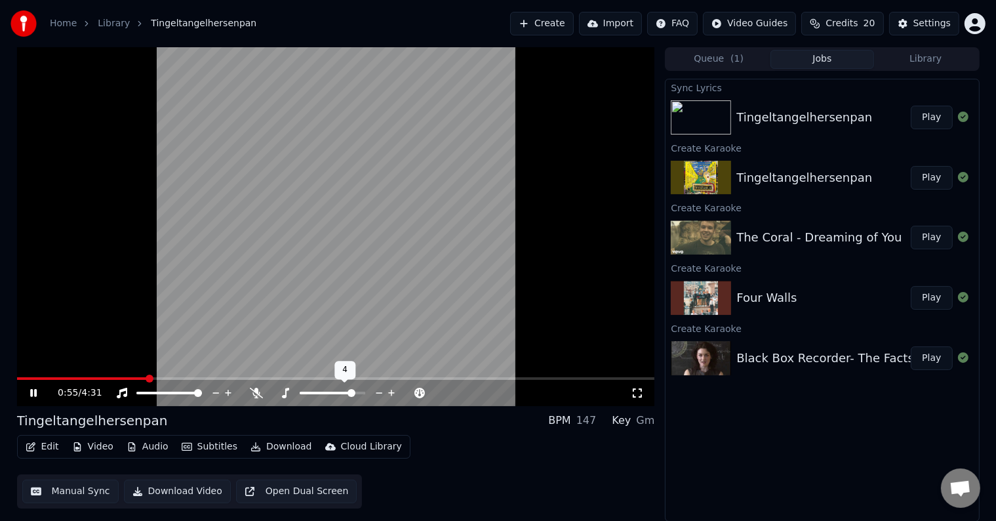
click at [354, 394] on span at bounding box center [352, 393] width 8 height 8
click at [304, 392] on span at bounding box center [304, 393] width 66 height 3
click at [255, 394] on icon at bounding box center [256, 393] width 7 height 10
click at [184, 377] on span at bounding box center [157, 378] width 281 height 3
click at [150, 375] on video at bounding box center [336, 226] width 638 height 359
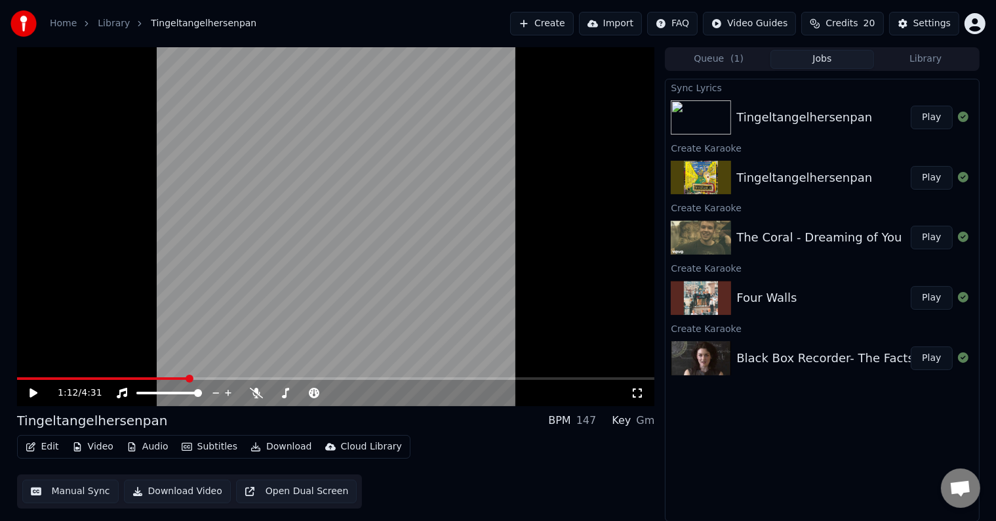
click at [136, 380] on div "1:12 / 4:31" at bounding box center [336, 393] width 638 height 26
click at [136, 377] on span at bounding box center [102, 378] width 171 height 3
click at [147, 287] on video at bounding box center [336, 226] width 638 height 359
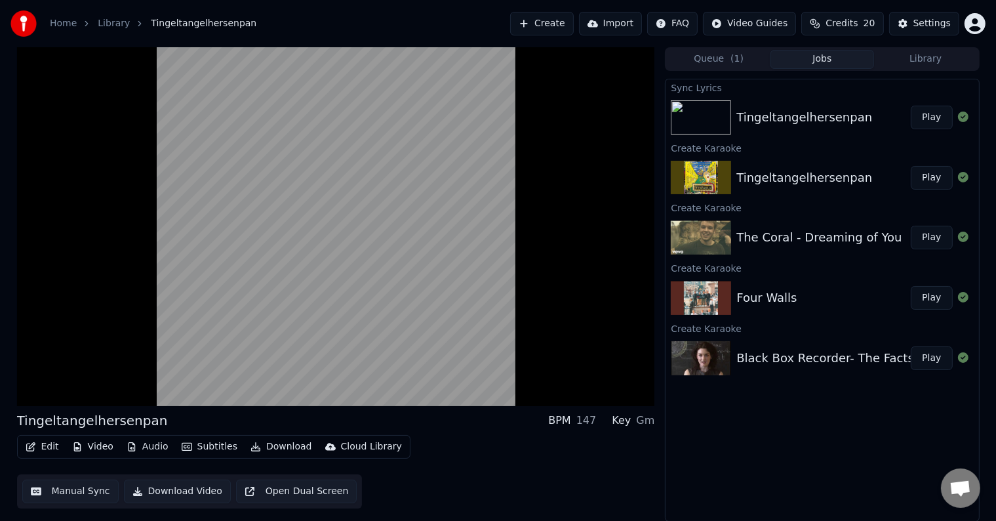
click at [626, 474] on div "Edit Video Audio Subtitles Download Cloud Library Manual Sync Download Video Op…" at bounding box center [336, 471] width 638 height 73
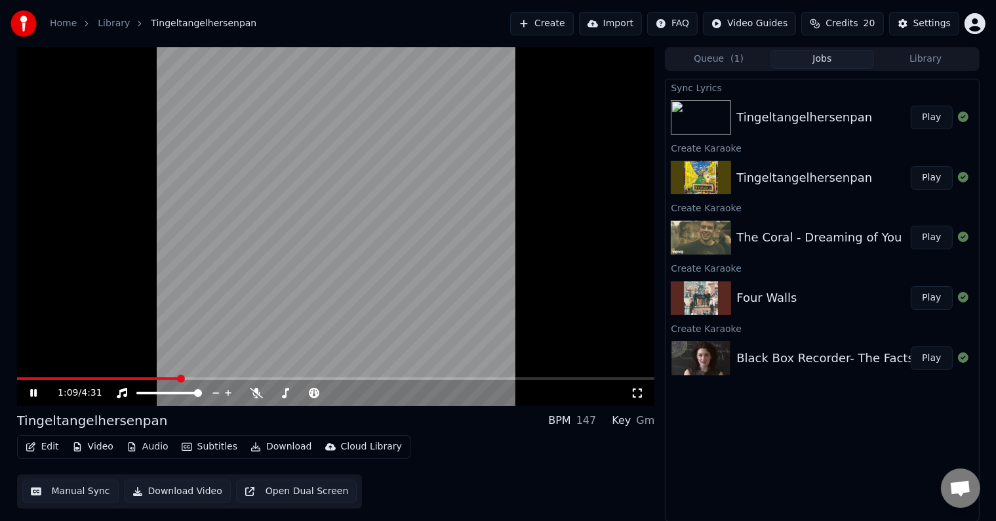
click at [120, 377] on span at bounding box center [98, 378] width 163 height 3
click at [134, 380] on div "0:46 / 4:31" at bounding box center [336, 393] width 638 height 26
click at [186, 371] on video at bounding box center [336, 226] width 638 height 359
click at [188, 375] on video at bounding box center [336, 226] width 638 height 359
click at [188, 377] on span at bounding box center [102, 378] width 171 height 3
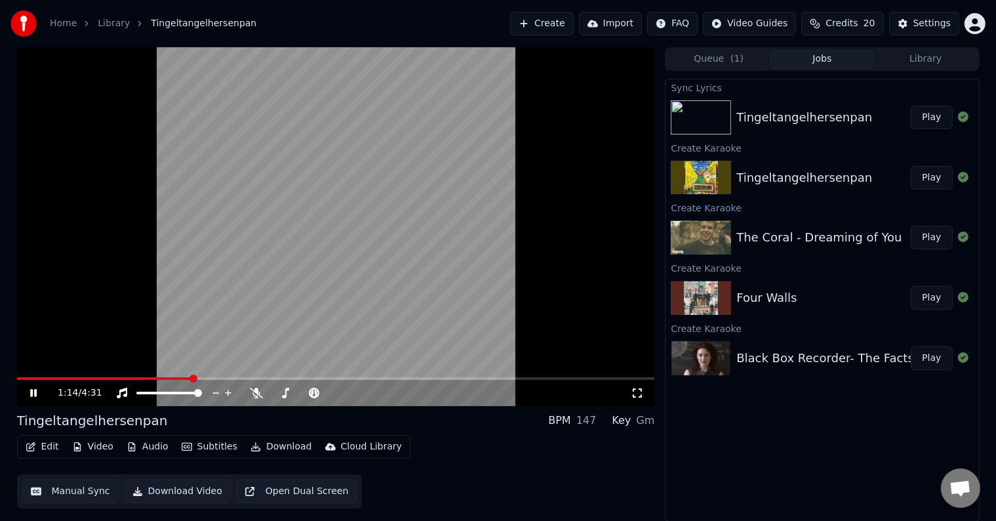
click at [137, 377] on span at bounding box center [104, 378] width 174 height 3
click at [388, 394] on icon at bounding box center [392, 392] width 12 height 13
click at [165, 376] on video at bounding box center [336, 226] width 638 height 359
click at [146, 377] on span at bounding box center [81, 378] width 129 height 3
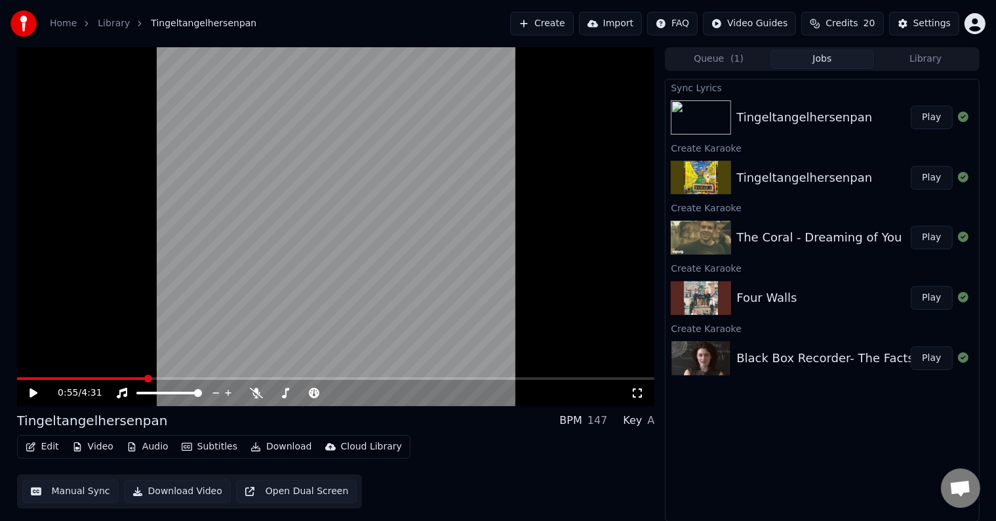
click at [184, 279] on video at bounding box center [336, 226] width 638 height 359
click at [62, 378] on span at bounding box center [39, 378] width 45 height 3
click at [354, 392] on span at bounding box center [327, 393] width 54 height 3
click at [98, 373] on video at bounding box center [336, 226] width 638 height 359
click at [104, 377] on span at bounding box center [336, 378] width 638 height 3
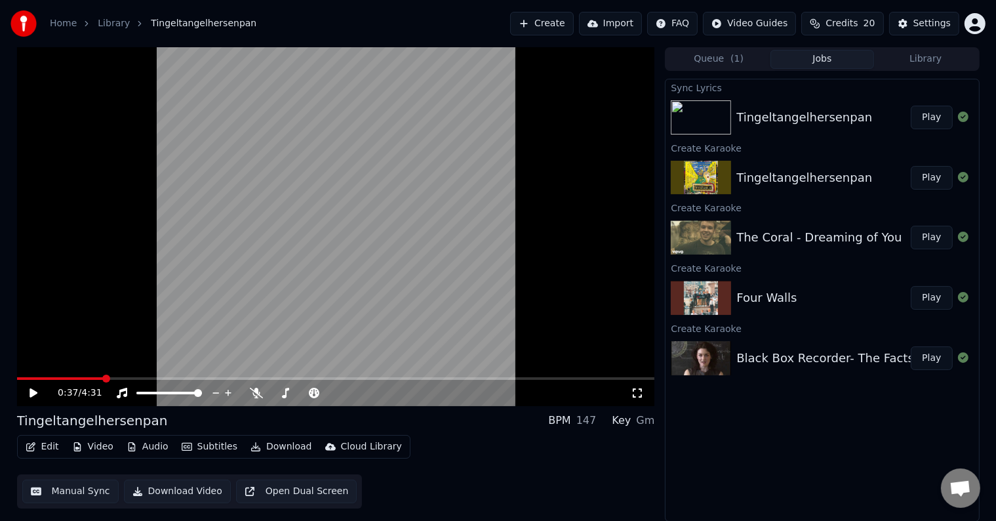
click at [201, 327] on video at bounding box center [336, 226] width 638 height 359
click at [116, 378] on div "Instrumental Instrumental" at bounding box center [125, 372] width 66 height 18
click at [114, 381] on div "1:33 / 4:31" at bounding box center [336, 393] width 638 height 26
click at [136, 380] on div "1:35 / 4:31" at bounding box center [336, 393] width 638 height 26
click at [137, 375] on video at bounding box center [336, 226] width 638 height 359
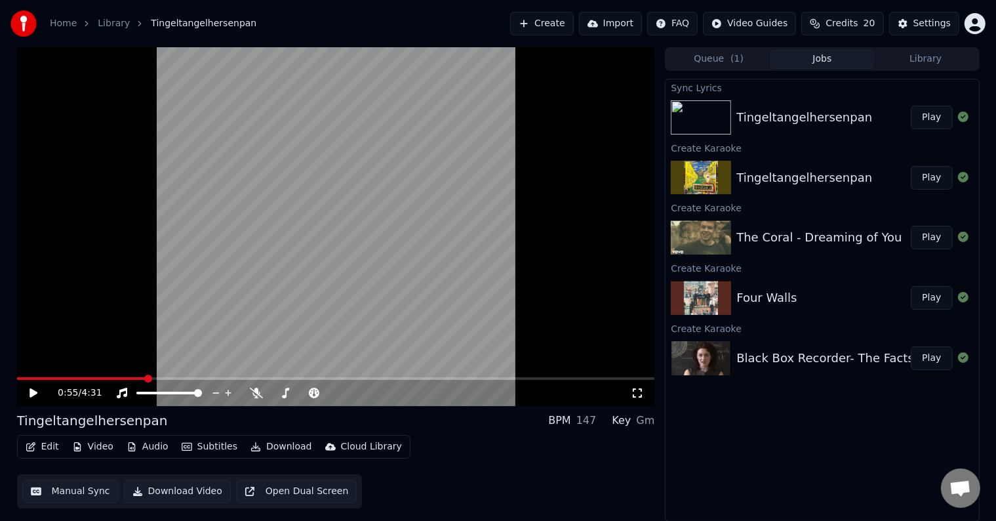
click at [144, 377] on span at bounding box center [81, 378] width 129 height 3
click at [158, 326] on video at bounding box center [336, 226] width 638 height 359
click at [150, 378] on span at bounding box center [95, 378] width 157 height 3
click at [174, 378] on span at bounding box center [135, 378] width 237 height 3
click at [117, 378] on span at bounding box center [67, 378] width 101 height 3
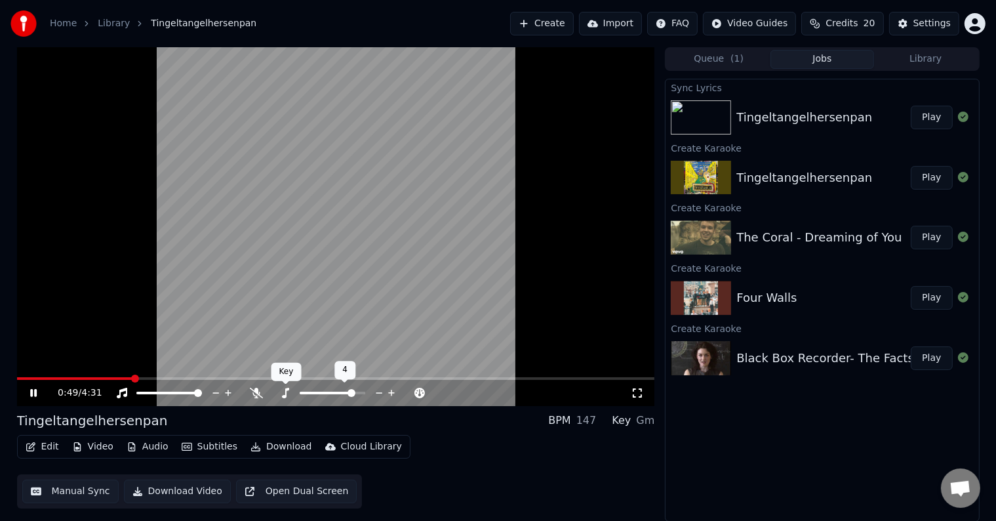
click at [283, 394] on icon at bounding box center [285, 393] width 13 height 10
click at [529, 24] on button "Create" at bounding box center [542, 24] width 64 height 24
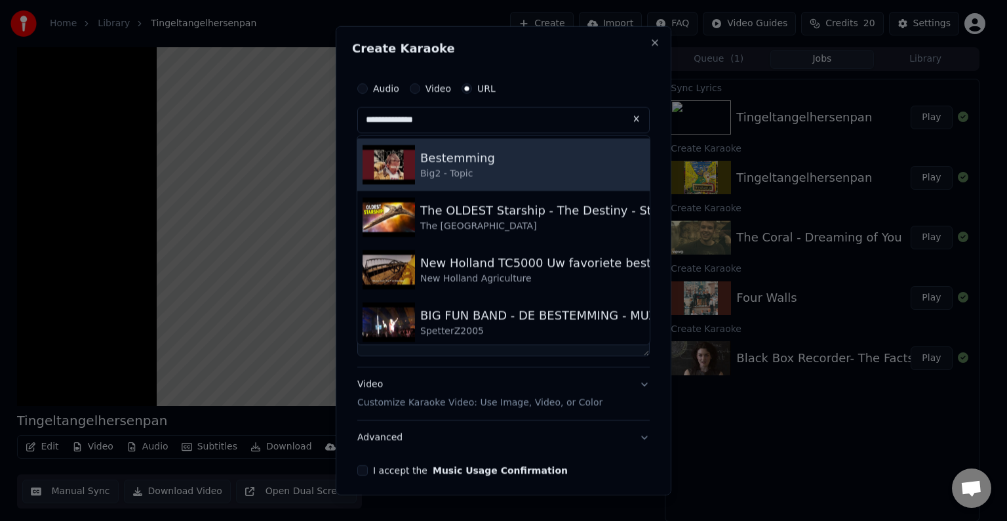
type input "**********"
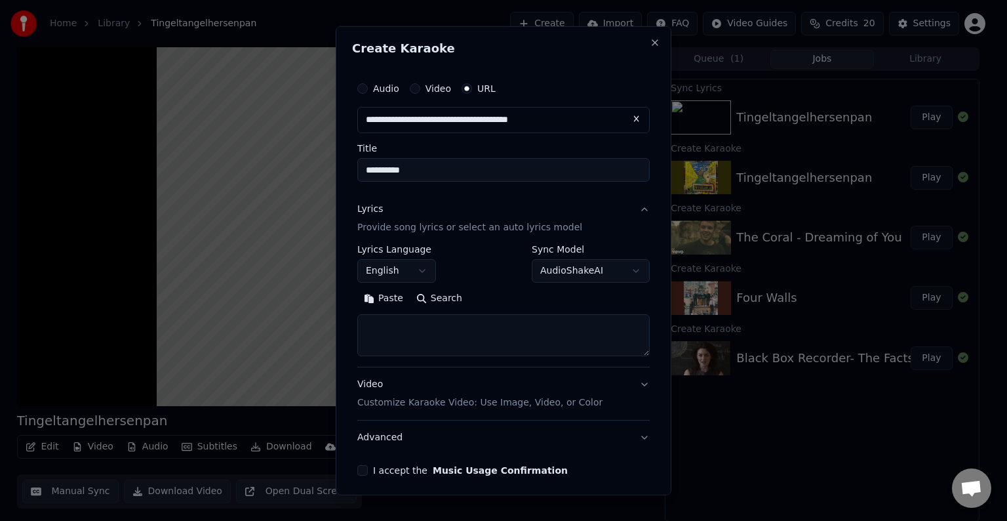
click at [487, 159] on input "**********" at bounding box center [503, 170] width 293 height 24
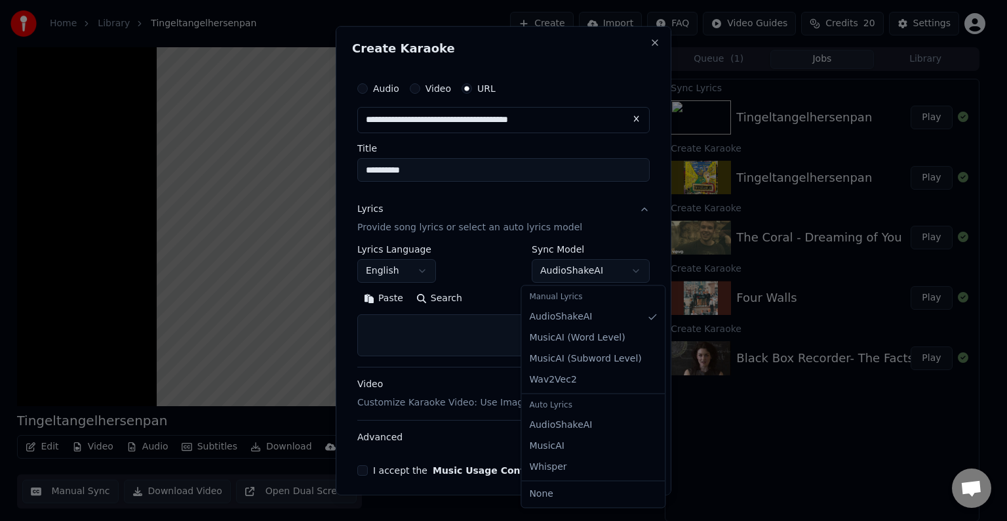
click at [577, 260] on body "**********" at bounding box center [498, 260] width 996 height 521
click at [458, 346] on body "**********" at bounding box center [498, 260] width 996 height 521
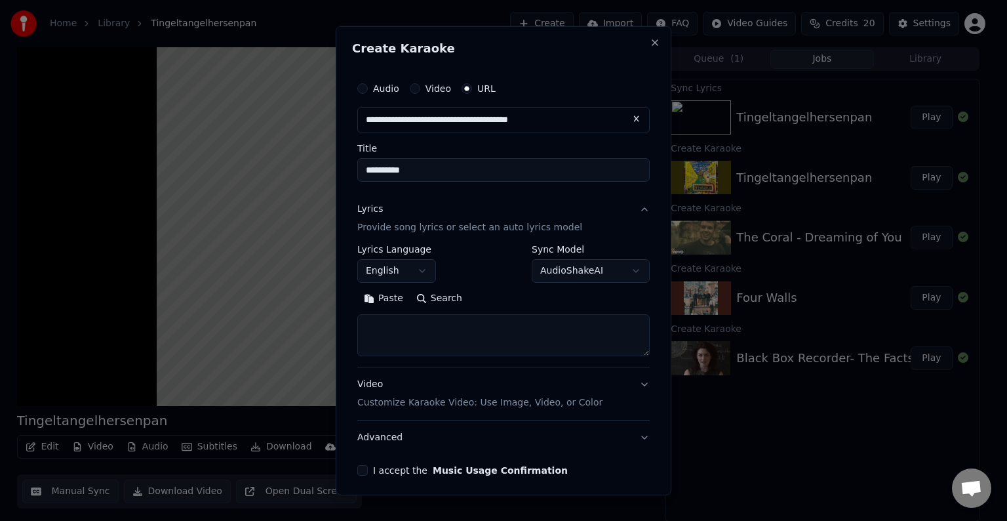
click at [577, 274] on body "**********" at bounding box center [498, 260] width 996 height 521
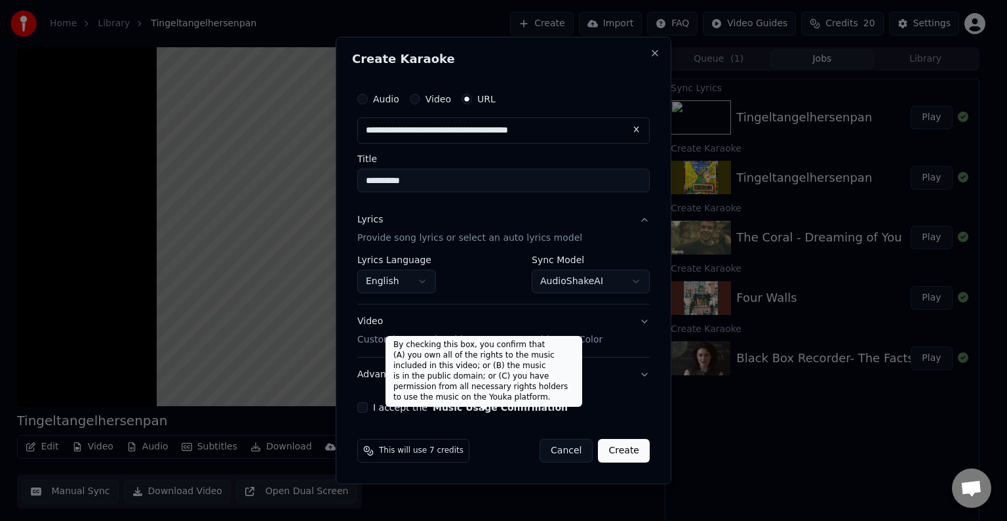
click at [462, 411] on button "Music Usage Confirmation" at bounding box center [500, 407] width 135 height 9
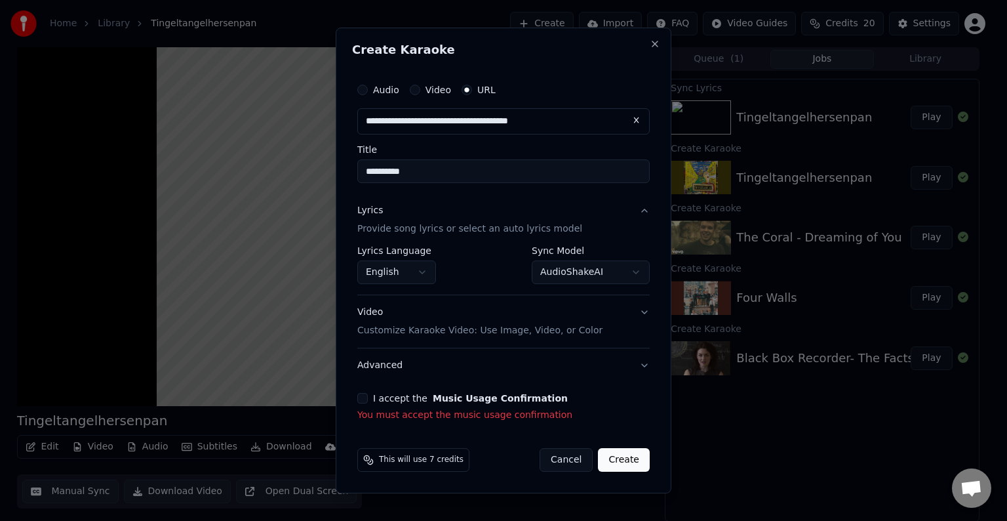
click at [361, 399] on button "I accept the Music Usage Confirmation" at bounding box center [362, 398] width 10 height 10
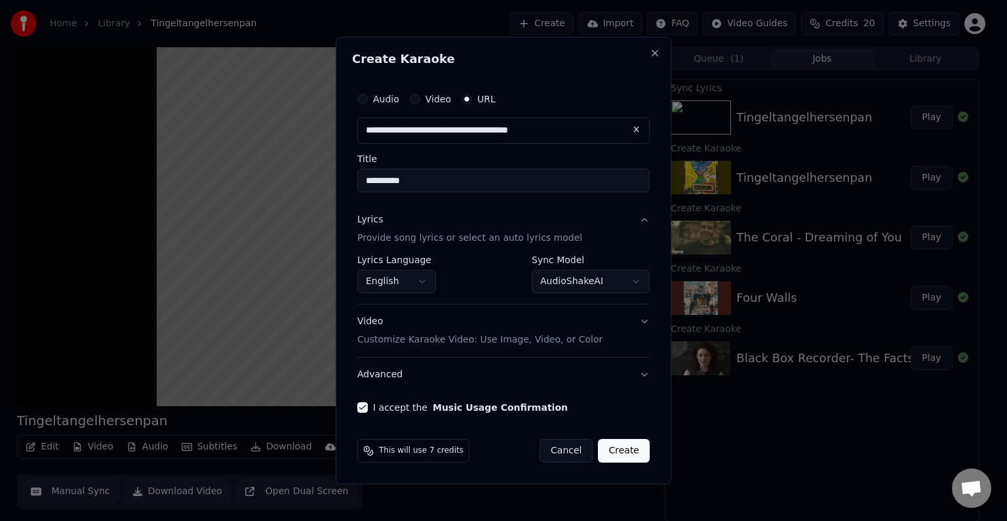
click at [637, 449] on button "Create" at bounding box center [624, 451] width 52 height 24
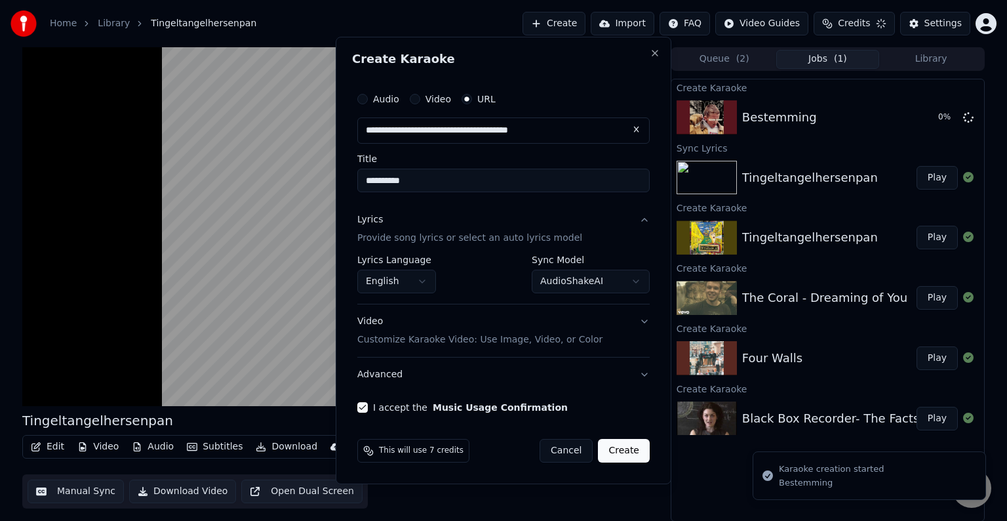
select select "**********"
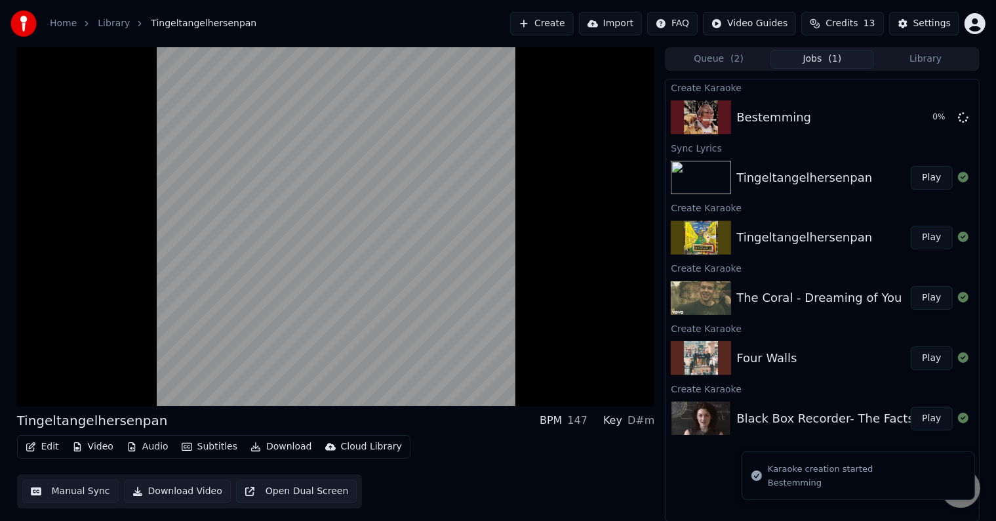
click at [925, 60] on button "Library" at bounding box center [926, 59] width 104 height 19
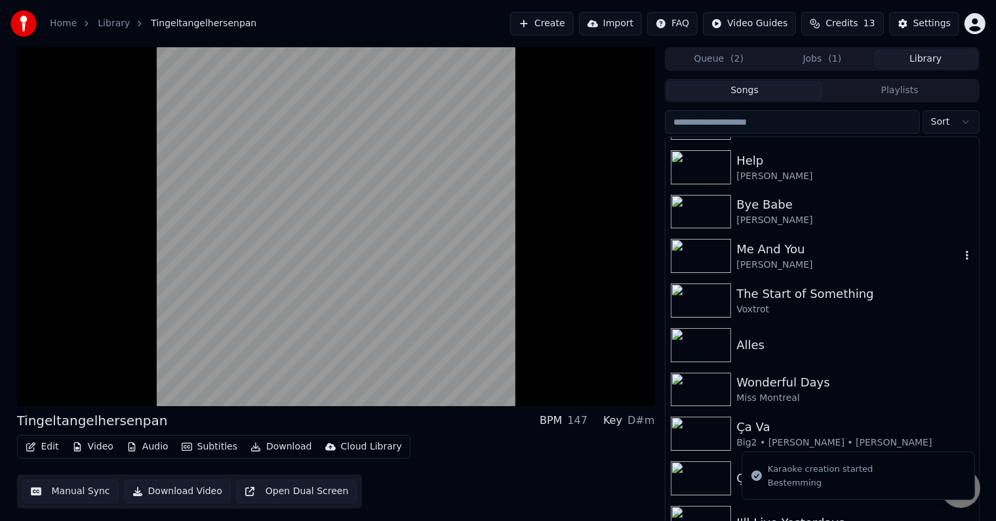
scroll to position [215, 0]
click at [774, 165] on div "Help" at bounding box center [849, 161] width 224 height 18
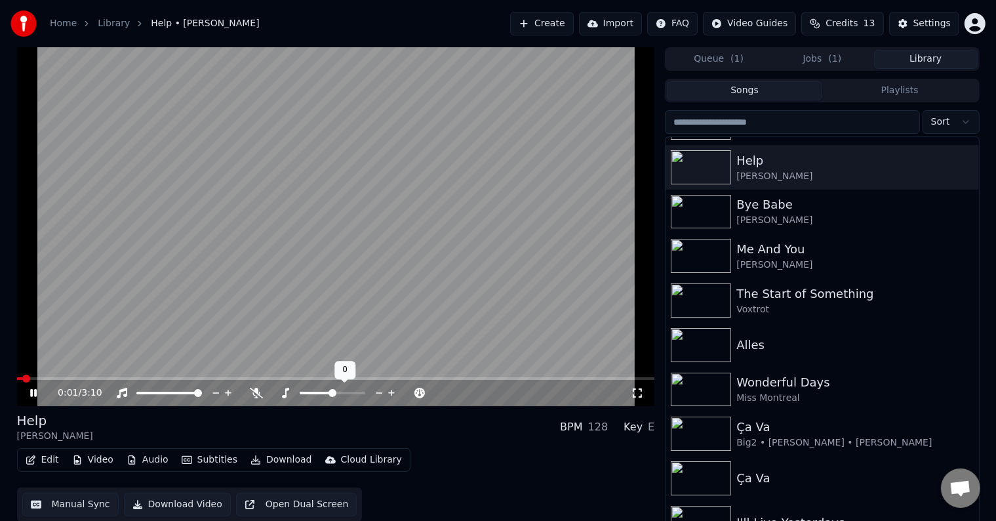
click at [322, 388] on div at bounding box center [345, 392] width 106 height 13
click at [327, 392] on span at bounding box center [316, 393] width 33 height 3
click at [391, 395] on icon at bounding box center [392, 392] width 12 height 13
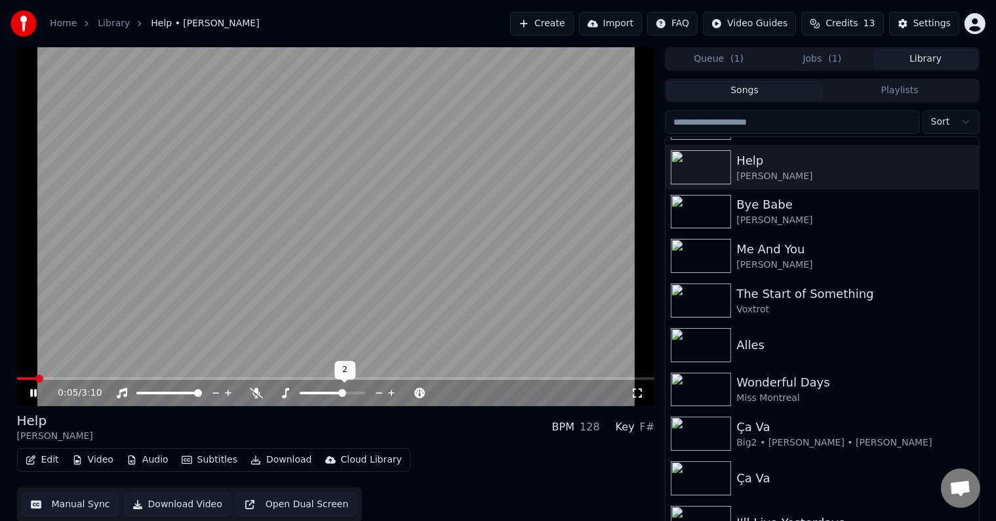
click at [391, 395] on icon at bounding box center [392, 392] width 12 height 13
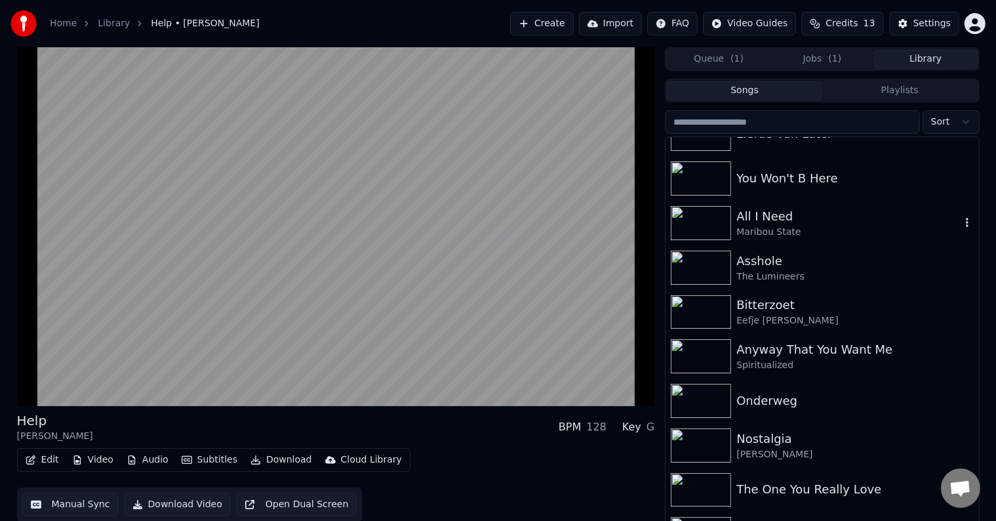
scroll to position [1005, 0]
click at [838, 313] on div "Bitterzoet" at bounding box center [849, 305] width 224 height 18
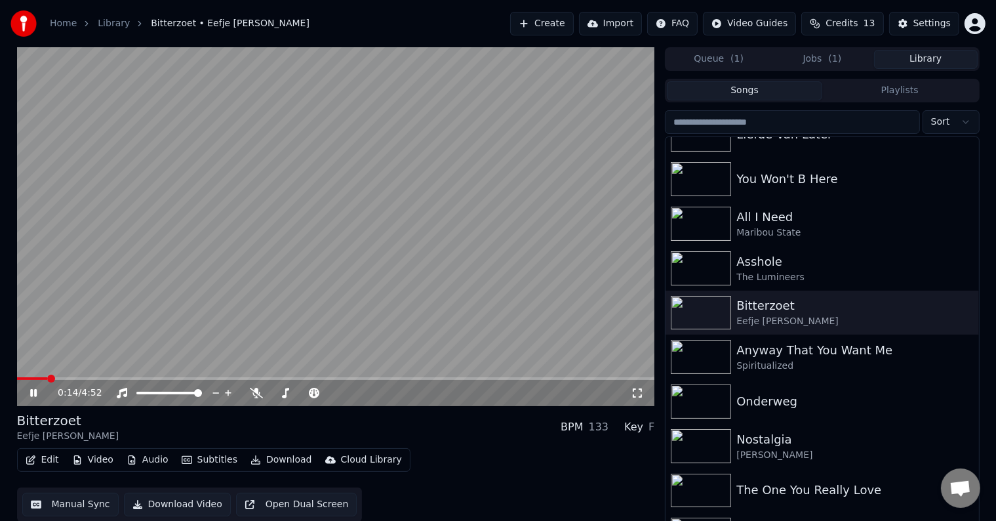
click at [48, 377] on span at bounding box center [336, 378] width 638 height 3
click at [74, 377] on span at bounding box center [336, 378] width 638 height 3
click at [94, 378] on span at bounding box center [336, 378] width 638 height 3
click at [118, 376] on video at bounding box center [336, 226] width 638 height 359
click at [148, 314] on video at bounding box center [336, 226] width 638 height 359
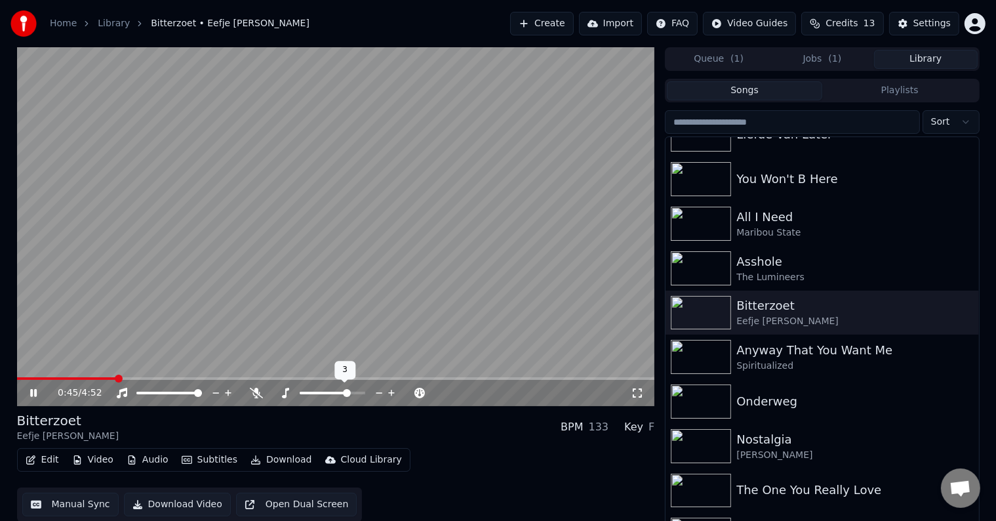
click at [383, 392] on icon at bounding box center [379, 392] width 12 height 13
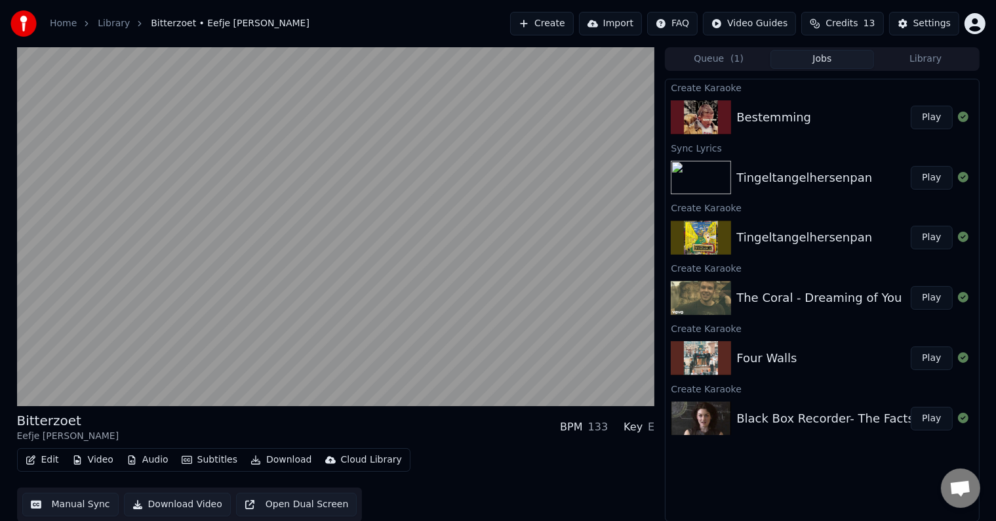
click at [829, 60] on button "Jobs" at bounding box center [823, 59] width 104 height 19
click at [938, 119] on button "Play" at bounding box center [931, 118] width 41 height 24
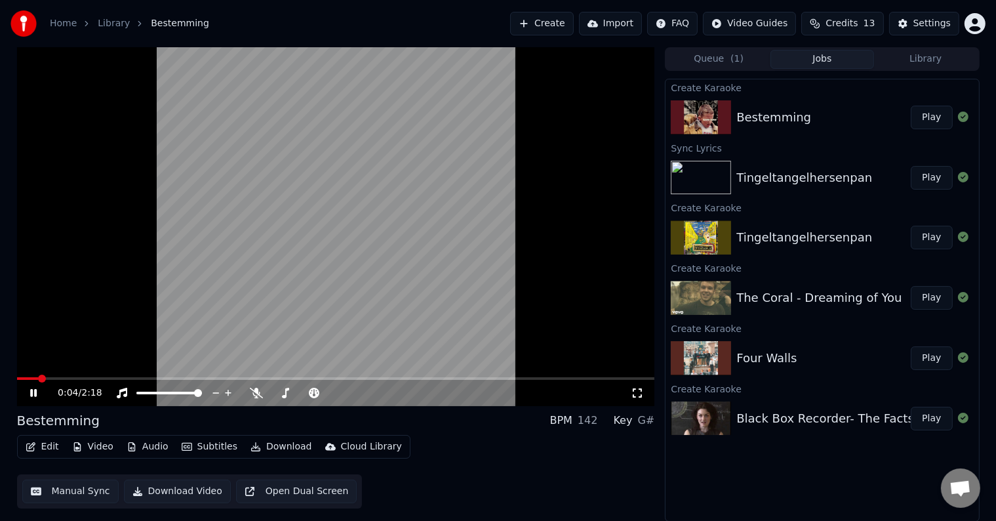
click at [60, 377] on span at bounding box center [336, 378] width 638 height 3
click at [79, 378] on span at bounding box center [336, 378] width 638 height 3
click at [91, 381] on div "0:13 / 2:18" at bounding box center [336, 393] width 638 height 26
click at [105, 378] on span at bounding box center [336, 378] width 638 height 3
click at [284, 394] on div at bounding box center [316, 392] width 106 height 13
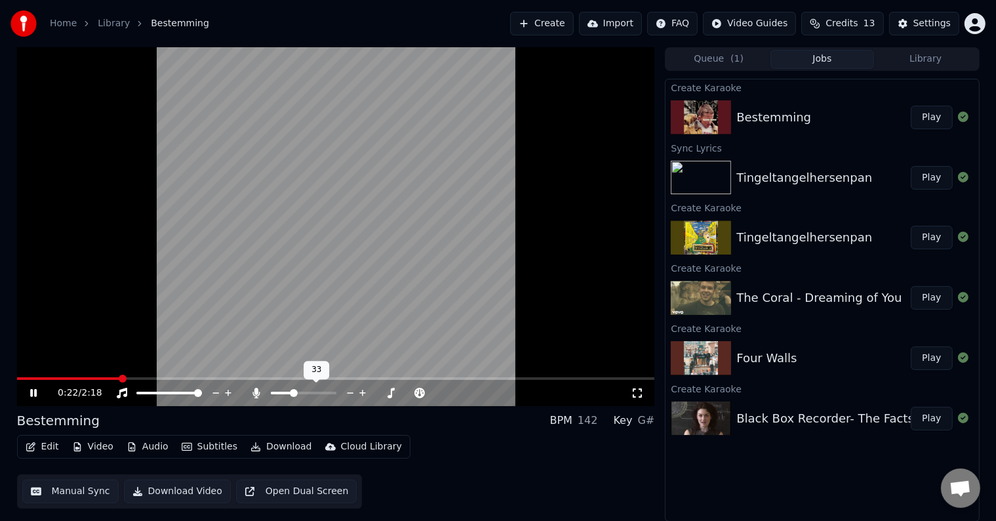
click at [293, 392] on span at bounding box center [304, 393] width 66 height 3
click at [310, 392] on span at bounding box center [304, 393] width 66 height 3
click at [258, 394] on icon at bounding box center [256, 393] width 7 height 10
click at [931, 62] on button "Library" at bounding box center [926, 59] width 104 height 19
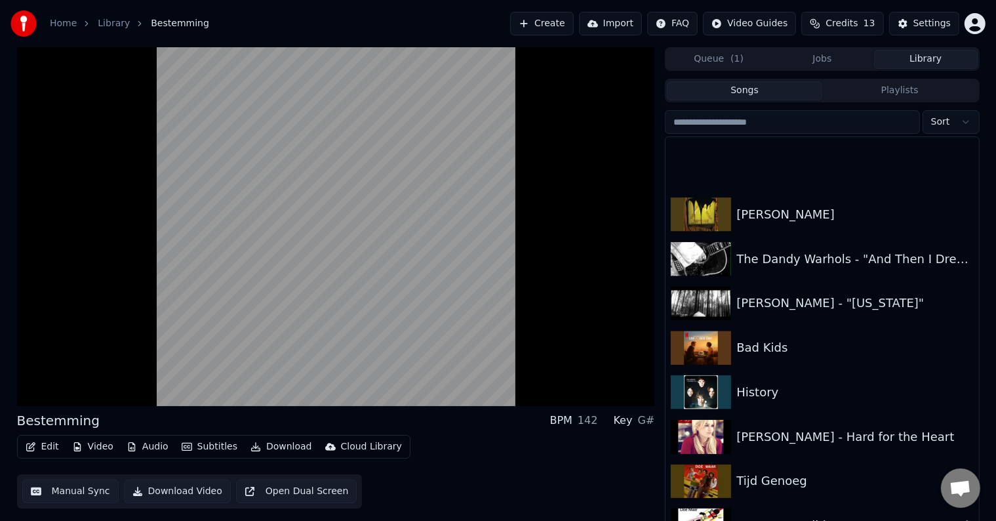
scroll to position [2355, 0]
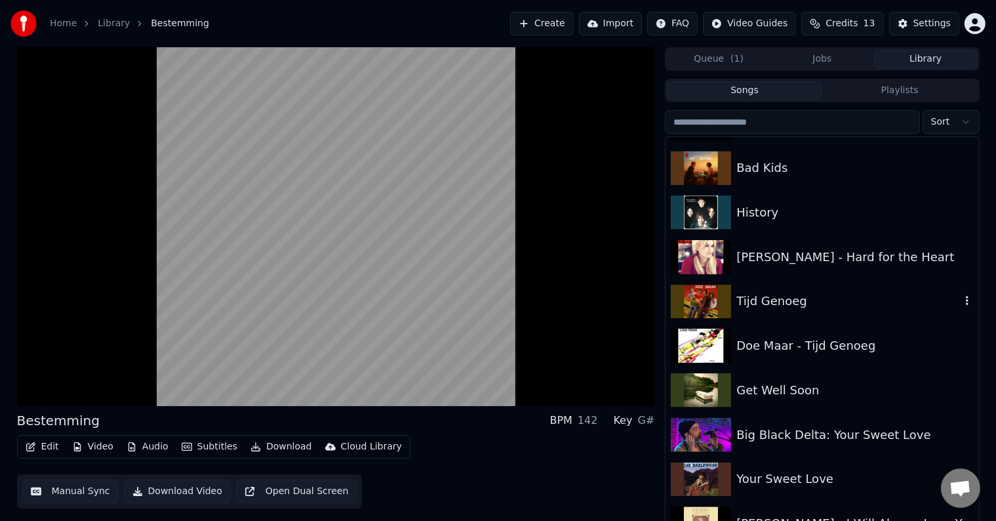
click at [771, 294] on div "Tijd Genoeg" at bounding box center [849, 301] width 224 height 18
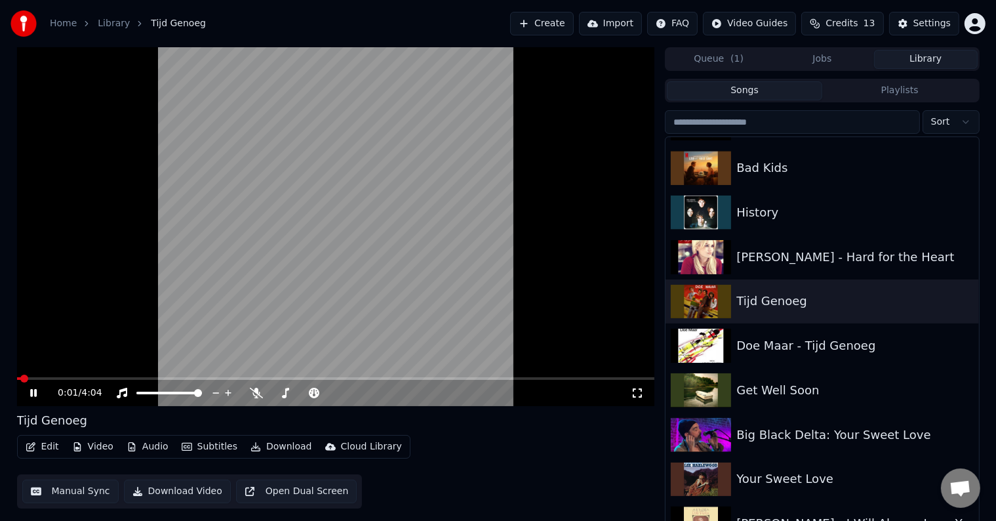
click at [153, 381] on div "0:01 / 4:04" at bounding box center [336, 393] width 638 height 26
click at [126, 380] on span at bounding box center [129, 379] width 8 height 8
click at [102, 377] on span at bounding box center [73, 378] width 113 height 3
click at [792, 400] on div "Get Well Soon" at bounding box center [822, 390] width 313 height 45
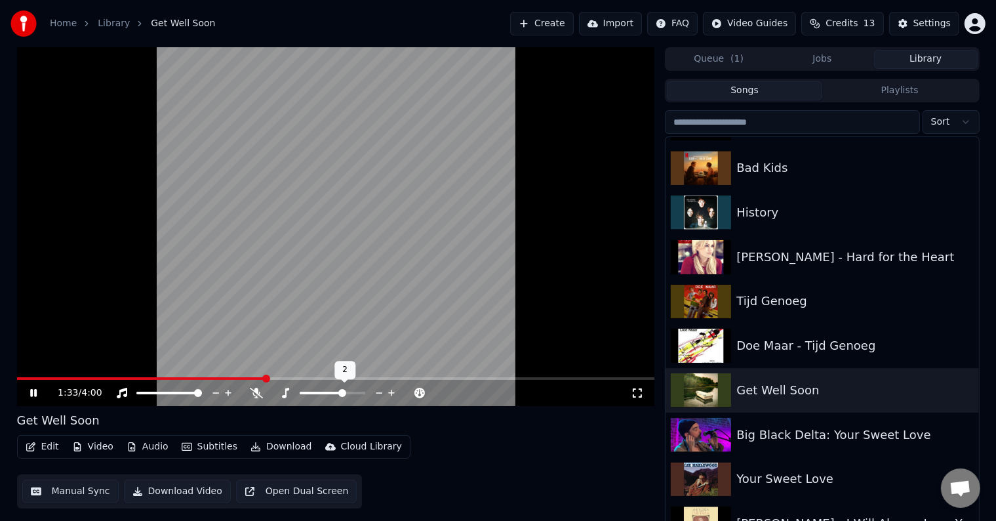
click at [396, 391] on icon at bounding box center [392, 392] width 12 height 13
click at [282, 388] on body "Home Library Get Well Soon Create Import FAQ Video Guides Credits 13 Settings 1…" at bounding box center [498, 260] width 996 height 521
click at [285, 391] on icon at bounding box center [285, 393] width 7 height 10
click at [70, 380] on div "1:36 / 4:00" at bounding box center [336, 393] width 638 height 26
click at [64, 378] on span at bounding box center [146, 378] width 259 height 3
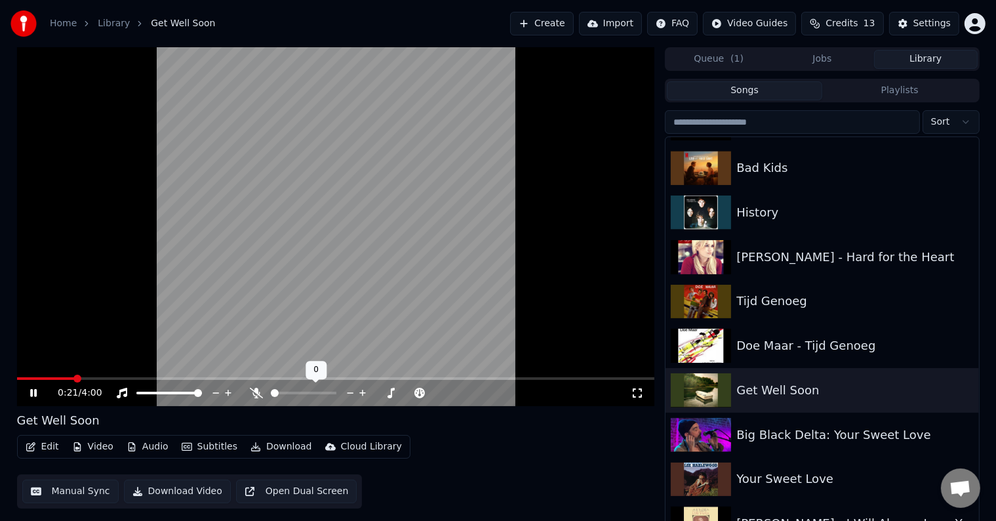
click at [291, 392] on span at bounding box center [304, 393] width 66 height 3
click at [58, 380] on div "0:24 / 4:00" at bounding box center [336, 393] width 638 height 26
click at [55, 378] on span at bounding box center [50, 378] width 66 height 3
click at [253, 396] on icon at bounding box center [256, 393] width 13 height 10
click at [43, 378] on span at bounding box center [40, 378] width 47 height 3
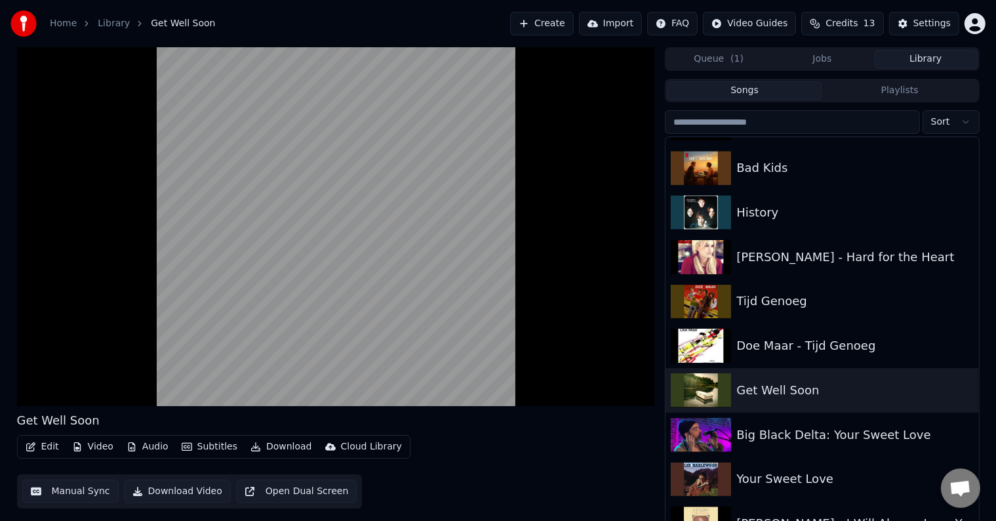
scroll to position [6, 0]
